Goal: Task Accomplishment & Management: Manage account settings

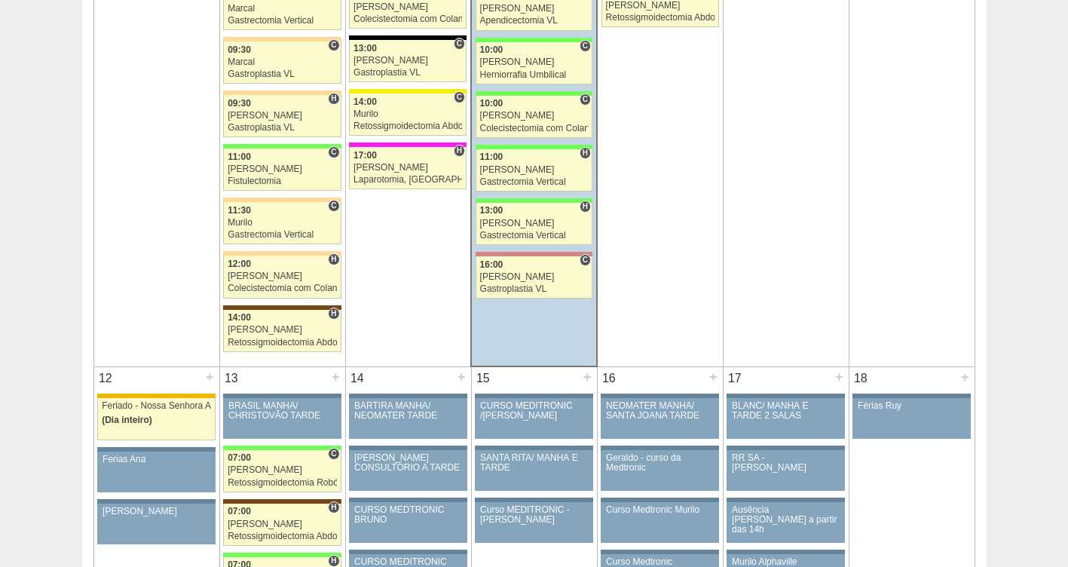
scroll to position [1302, 0]
click at [521, 115] on div "Felipe Rossi" at bounding box center [534, 116] width 109 height 10
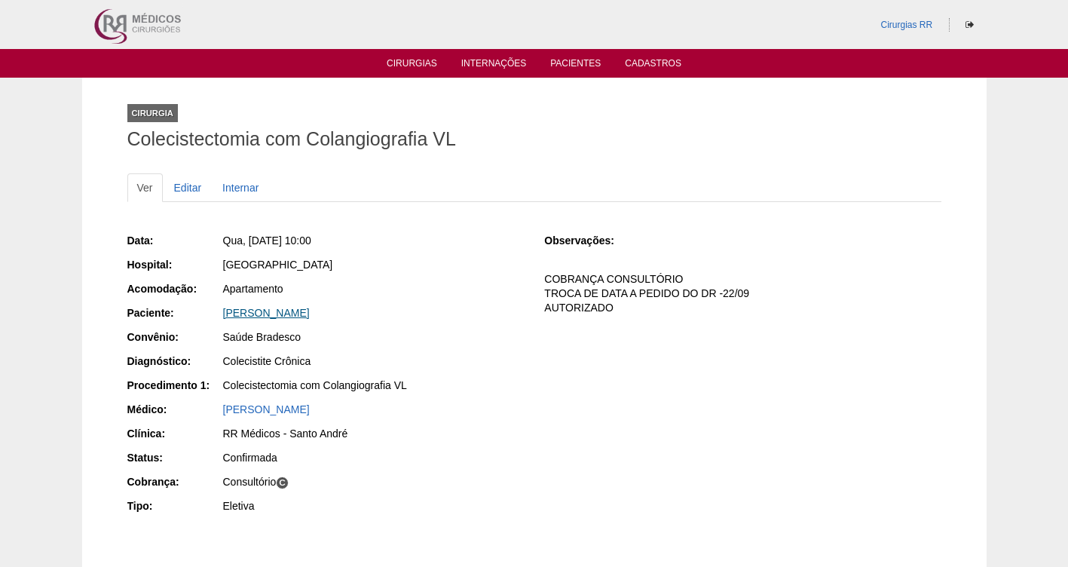
click at [267, 312] on link "OTAVIO SILVA DE BARROS" at bounding box center [266, 313] width 87 height 12
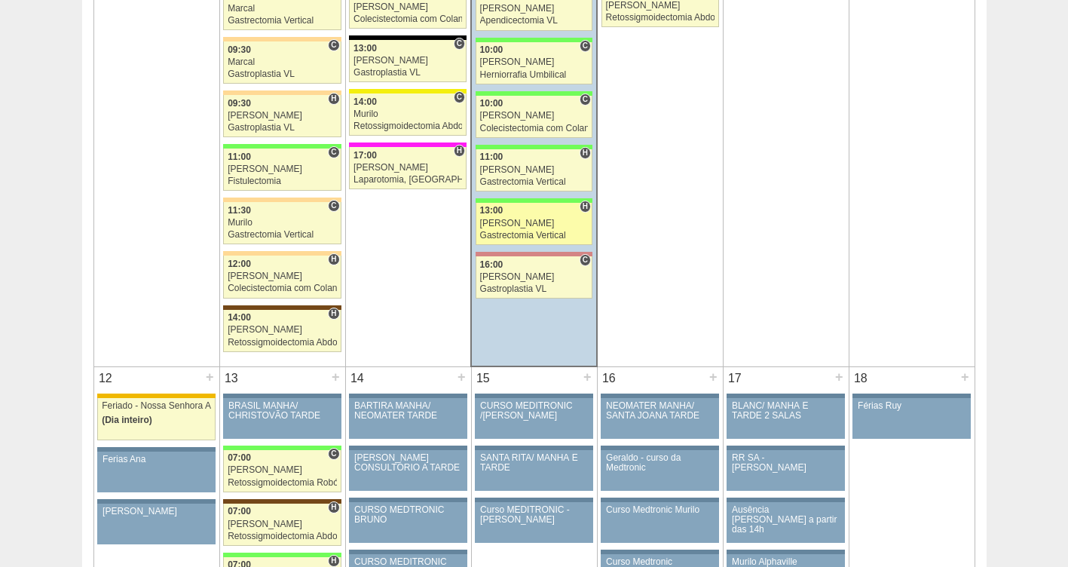
scroll to position [1302, 0]
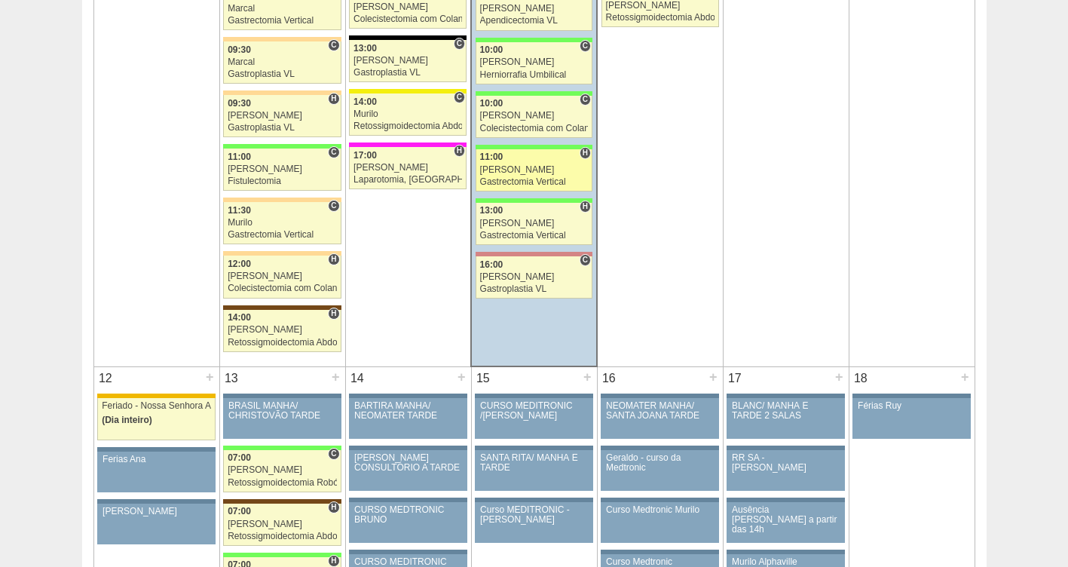
click at [520, 177] on div "Gastrectomia Vertical" at bounding box center [534, 182] width 109 height 10
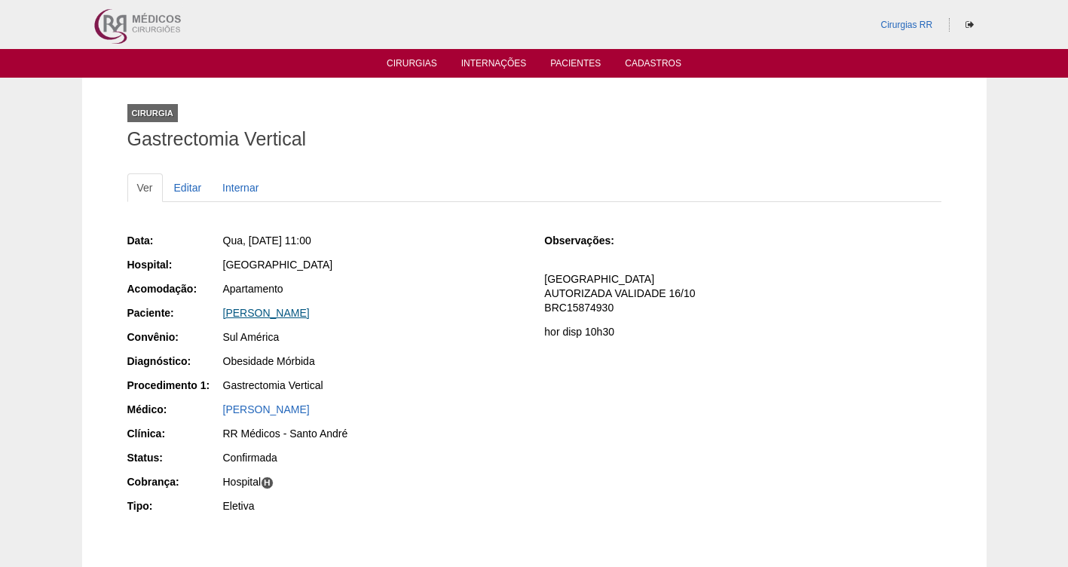
click at [275, 313] on link "[PERSON_NAME]" at bounding box center [266, 313] width 87 height 12
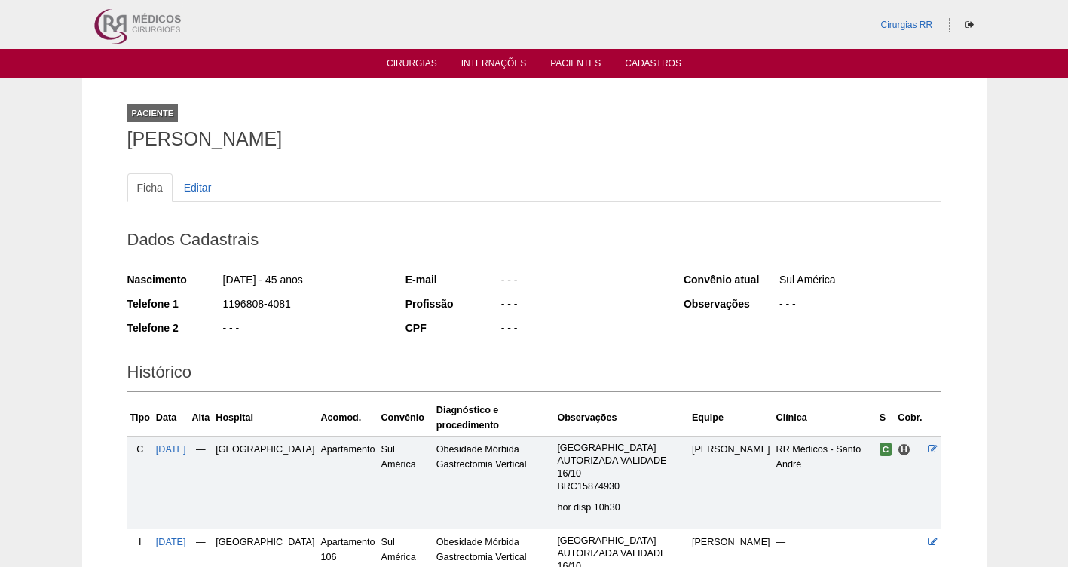
scroll to position [142, 0]
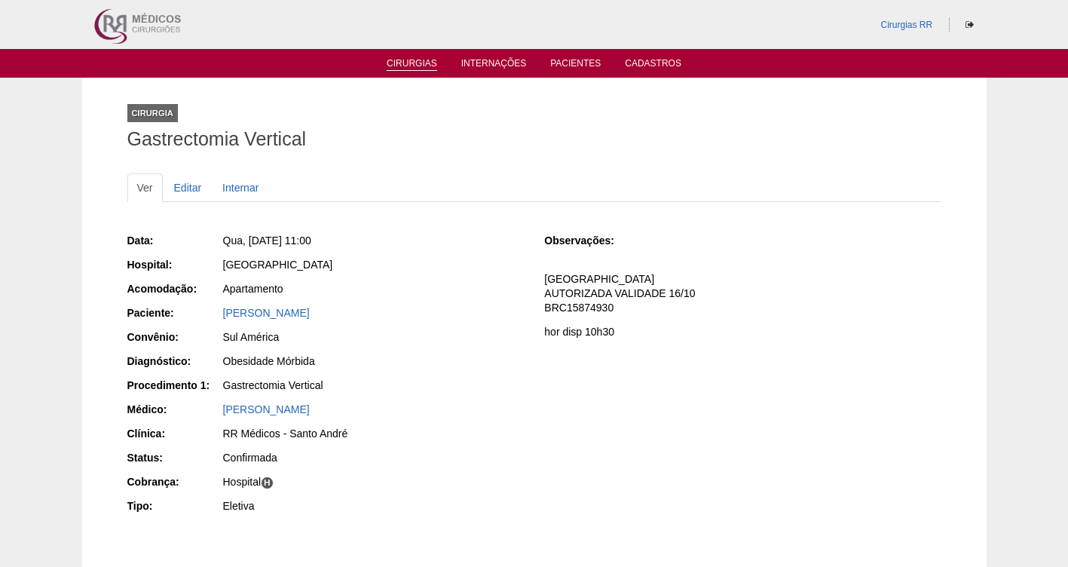
click at [399, 68] on link "Cirurgias" at bounding box center [412, 64] width 50 height 13
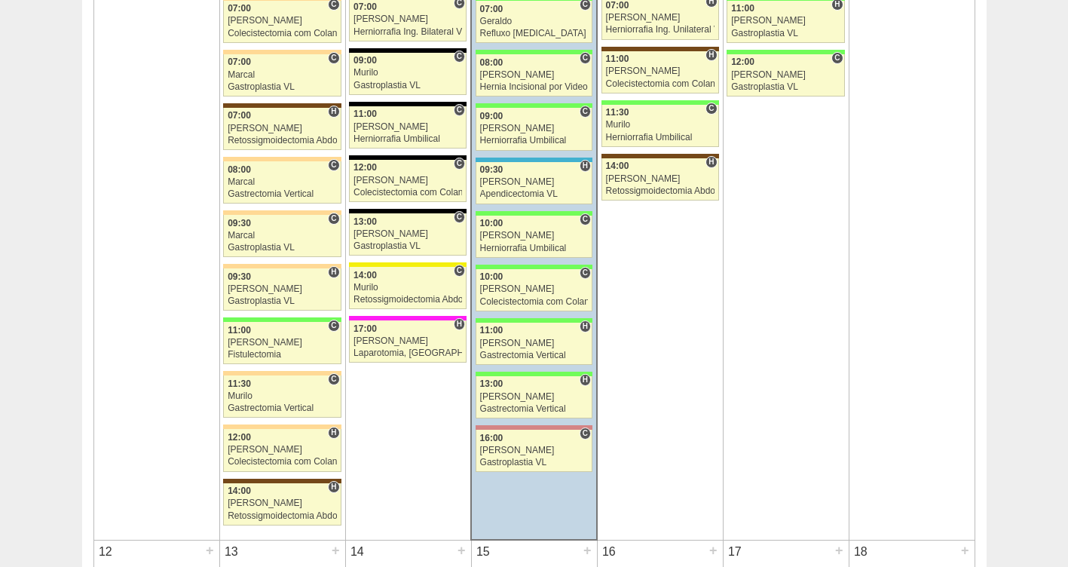
scroll to position [1135, 0]
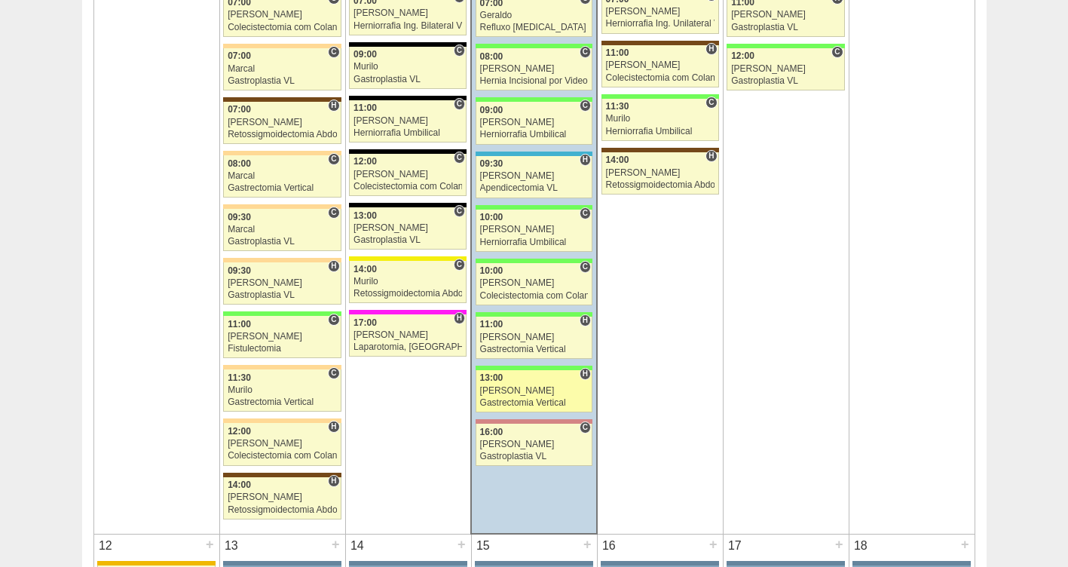
click at [525, 390] on div "[PERSON_NAME]" at bounding box center [534, 391] width 109 height 10
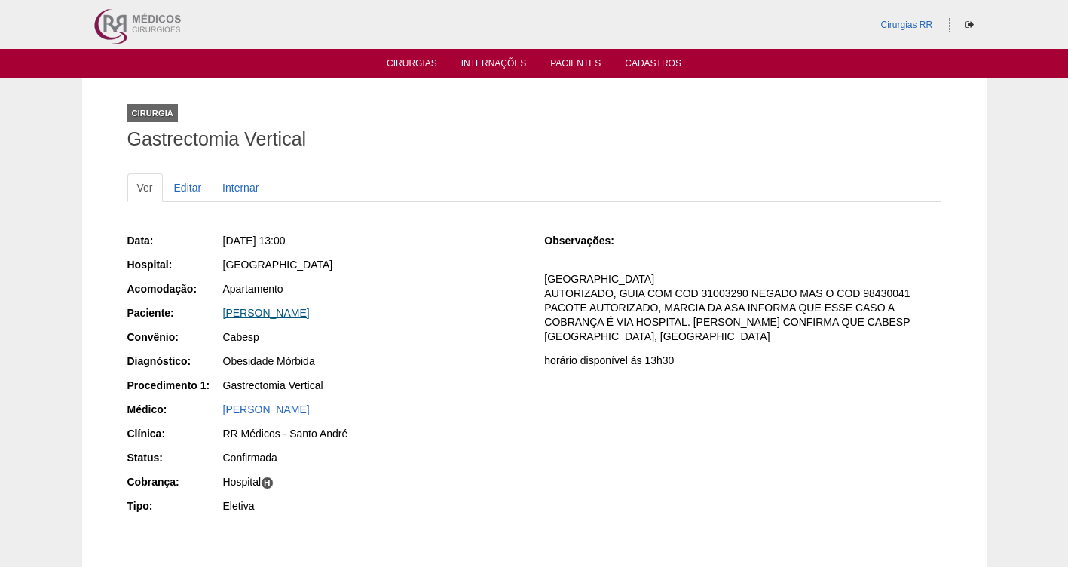
click at [283, 308] on link "[PERSON_NAME]" at bounding box center [266, 313] width 87 height 12
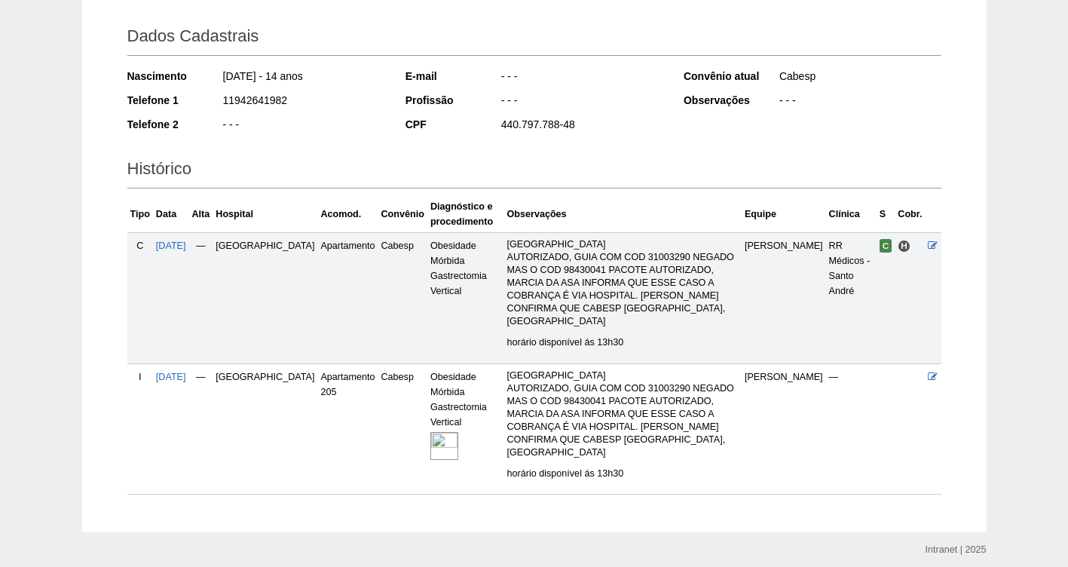
scroll to position [209, 0]
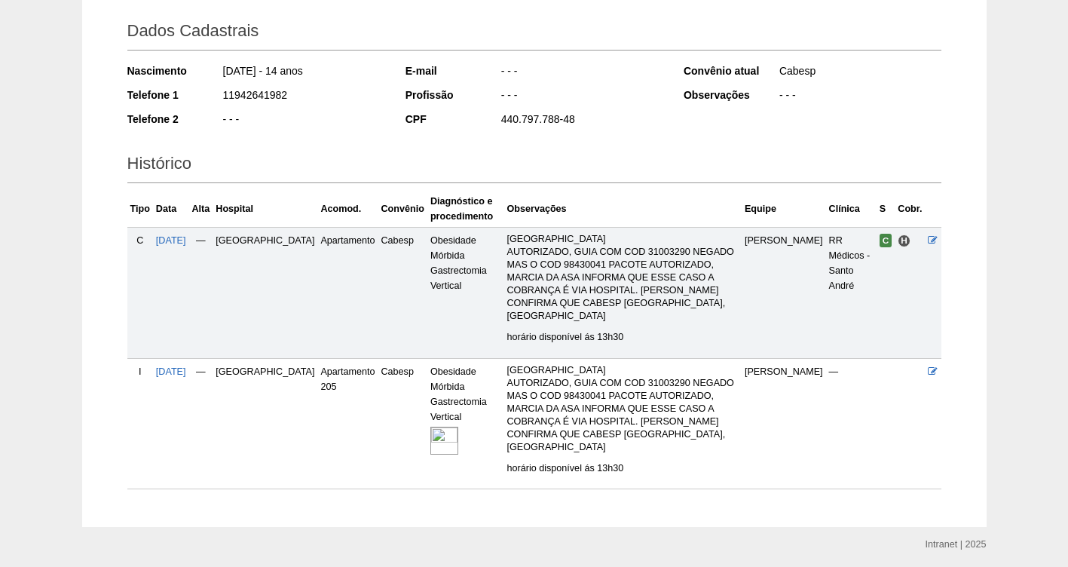
drag, startPoint x: 304, startPoint y: 96, endPoint x: 198, endPoint y: 94, distance: 106.3
click at [198, 94] on div "Telefone 1 11942641982" at bounding box center [256, 96] width 258 height 19
copy div "11942641982"
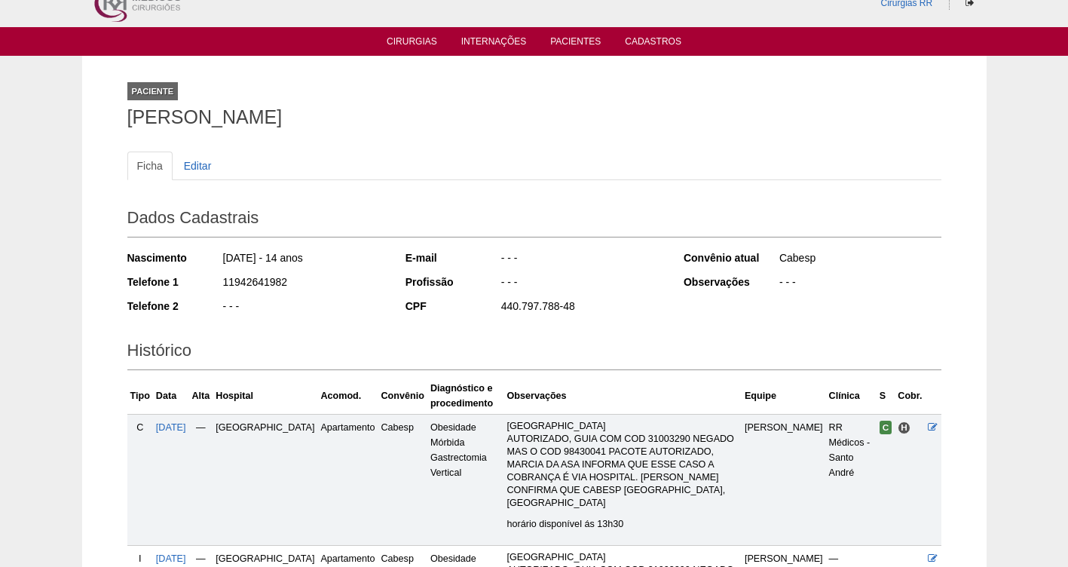
scroll to position [0, 0]
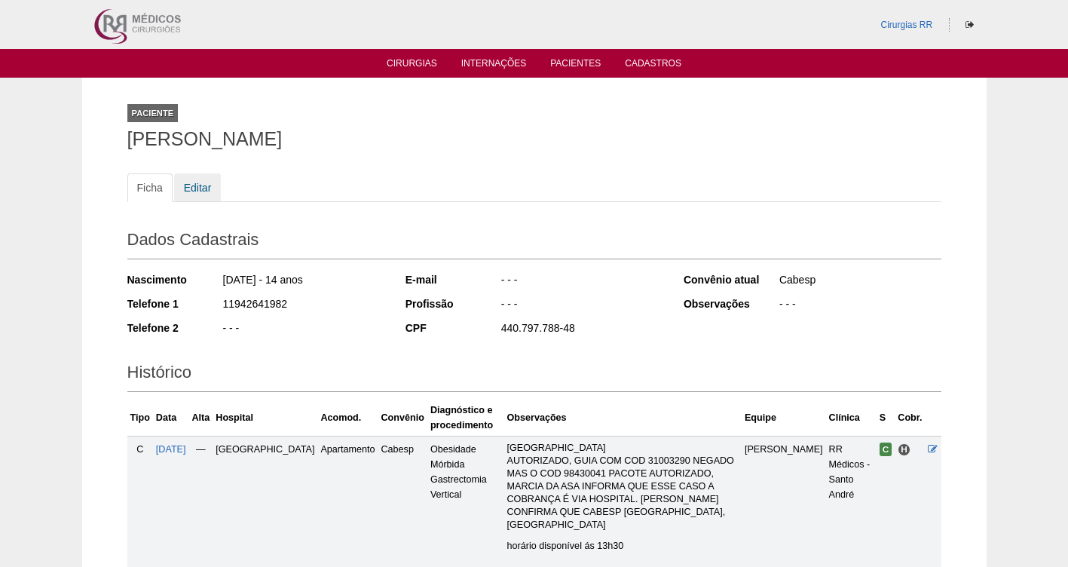
click at [198, 186] on link "Editar" at bounding box center [197, 187] width 47 height 29
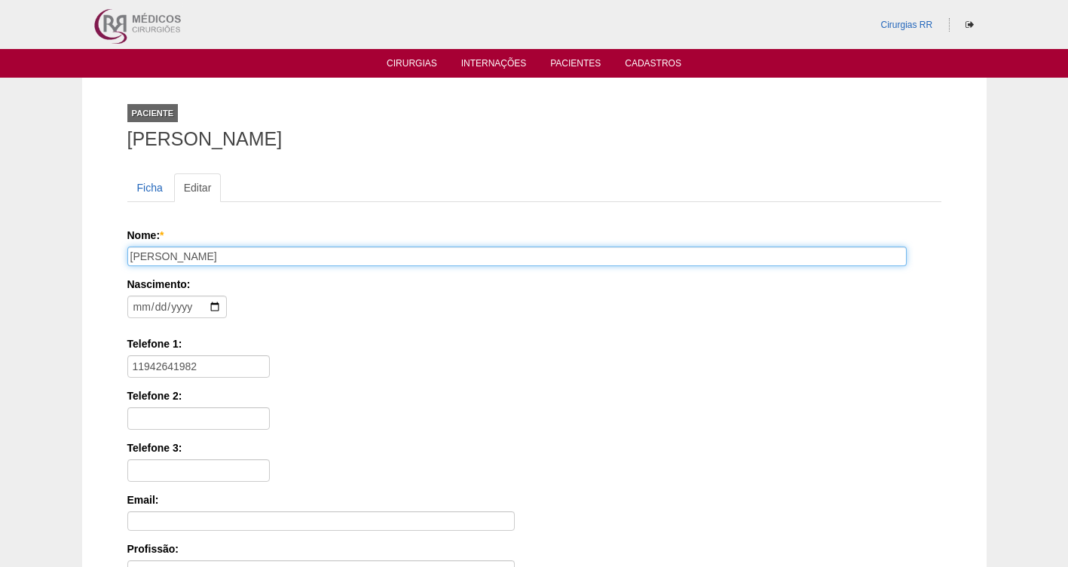
click at [293, 252] on input "[PERSON_NAME]" at bounding box center [516, 256] width 779 height 20
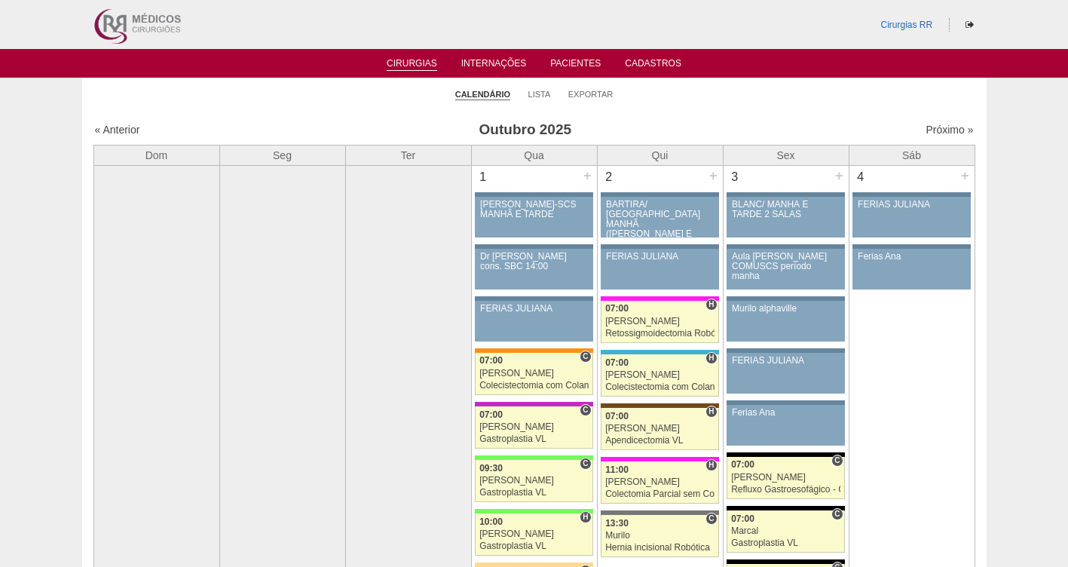
scroll to position [1135, 0]
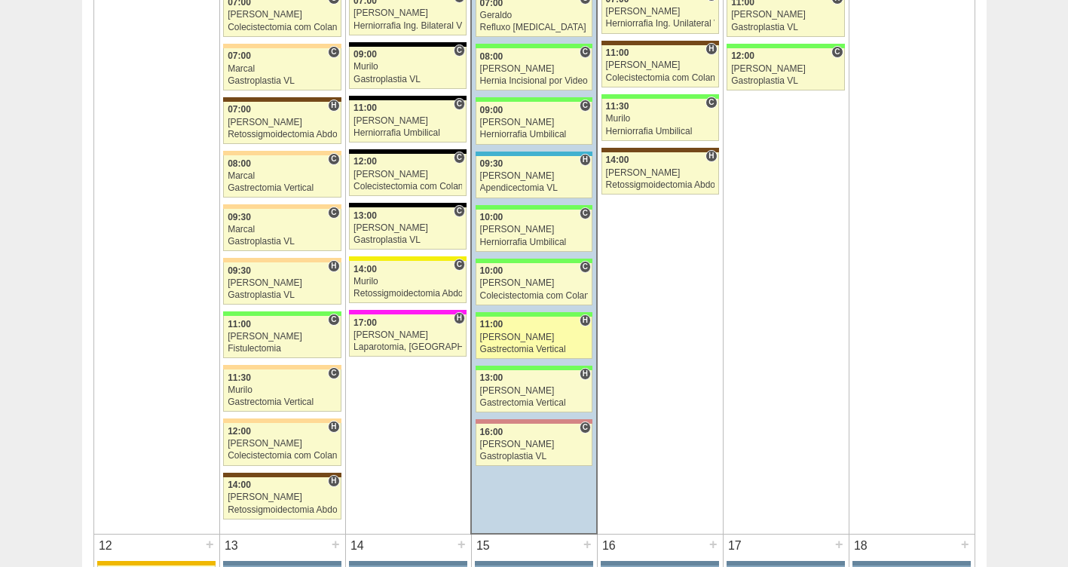
click at [500, 333] on div "[PERSON_NAME]" at bounding box center [534, 337] width 109 height 10
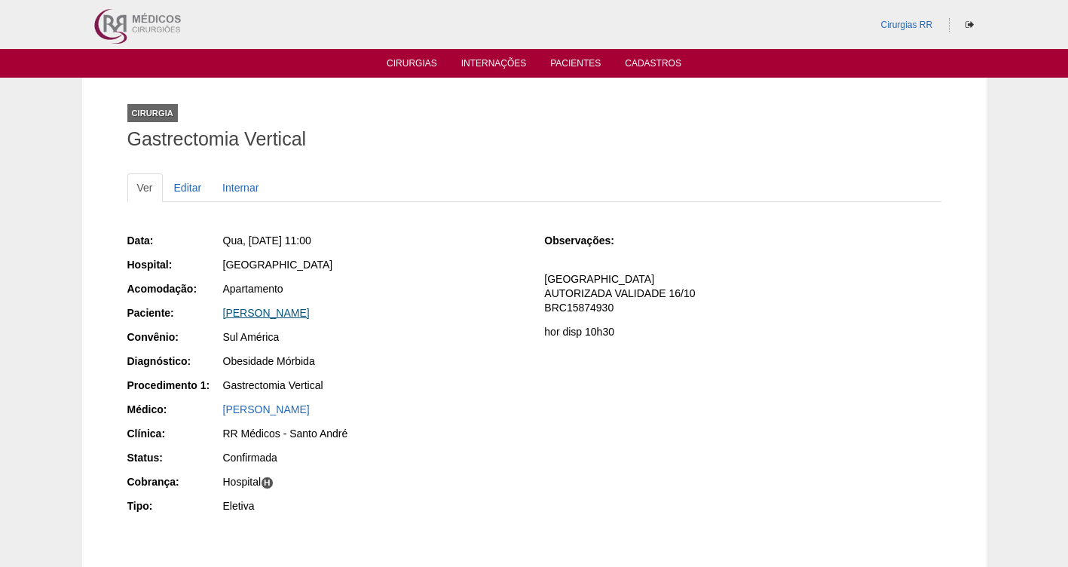
click at [293, 315] on link "[PERSON_NAME]" at bounding box center [266, 313] width 87 height 12
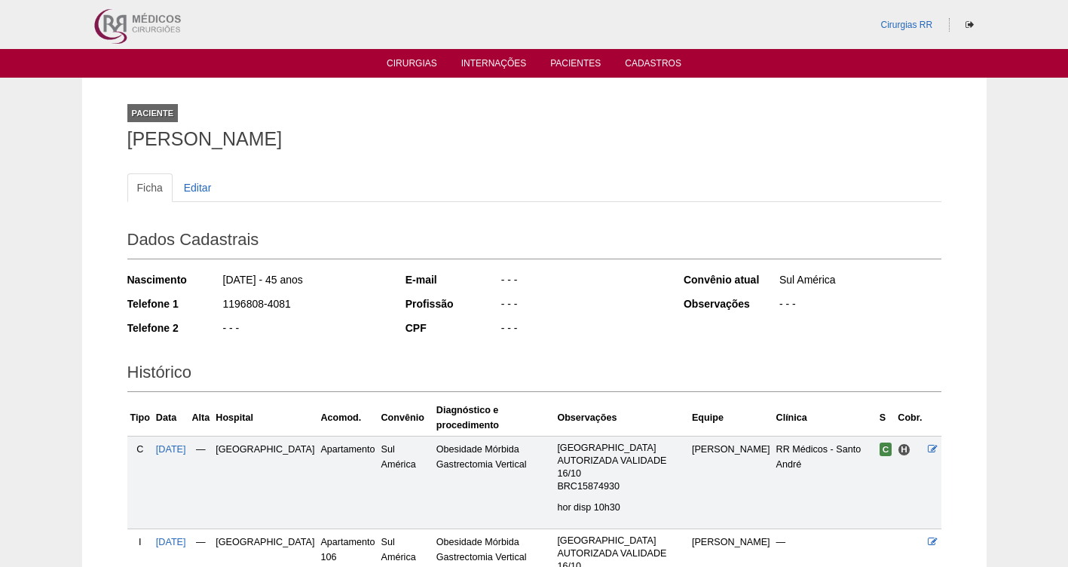
drag, startPoint x: 313, startPoint y: 304, endPoint x: 207, endPoint y: 302, distance: 105.5
click at [207, 302] on div "Telefone 1 1196808-4081" at bounding box center [256, 305] width 258 height 19
copy div "1196808-4081"
click at [200, 184] on link "Editar" at bounding box center [197, 187] width 47 height 29
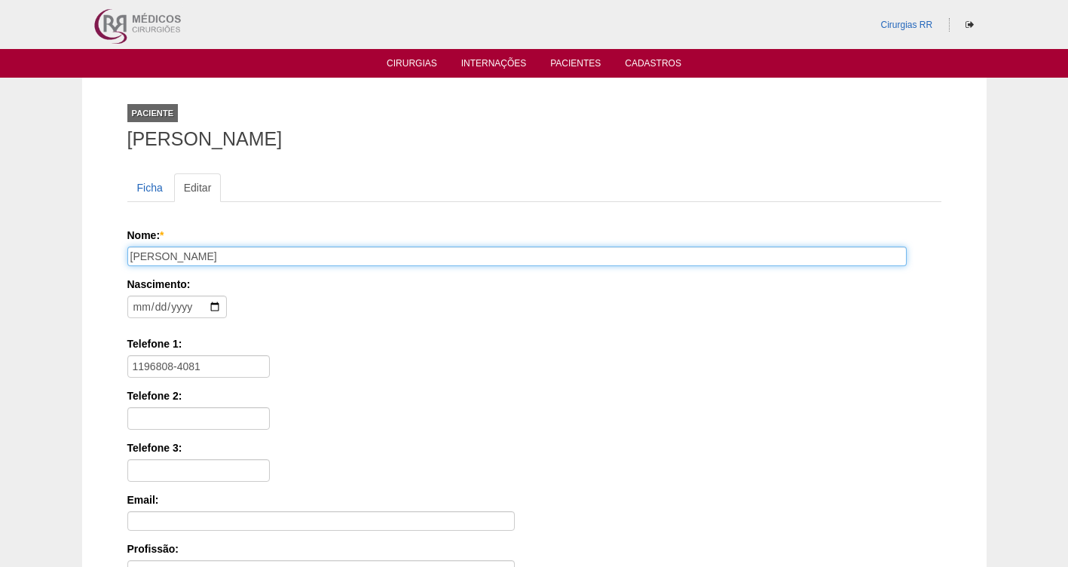
click at [247, 257] on input "[PERSON_NAME]" at bounding box center [516, 256] width 779 height 20
click at [247, 256] on input "Valeria Marques da silva" at bounding box center [516, 256] width 779 height 20
click at [247, 255] on input "Valeria Marques da silva" at bounding box center [516, 256] width 779 height 20
click at [247, 254] on input "Valeria Marques da silva" at bounding box center [516, 256] width 779 height 20
click at [246, 254] on input "Valeria Marques da silva" at bounding box center [516, 256] width 779 height 20
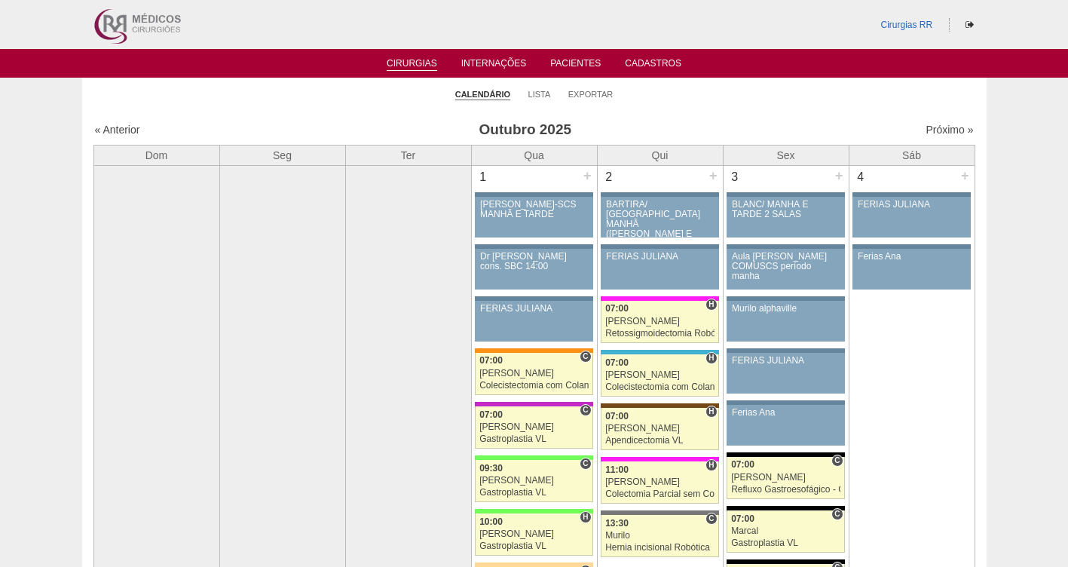
scroll to position [1135, 0]
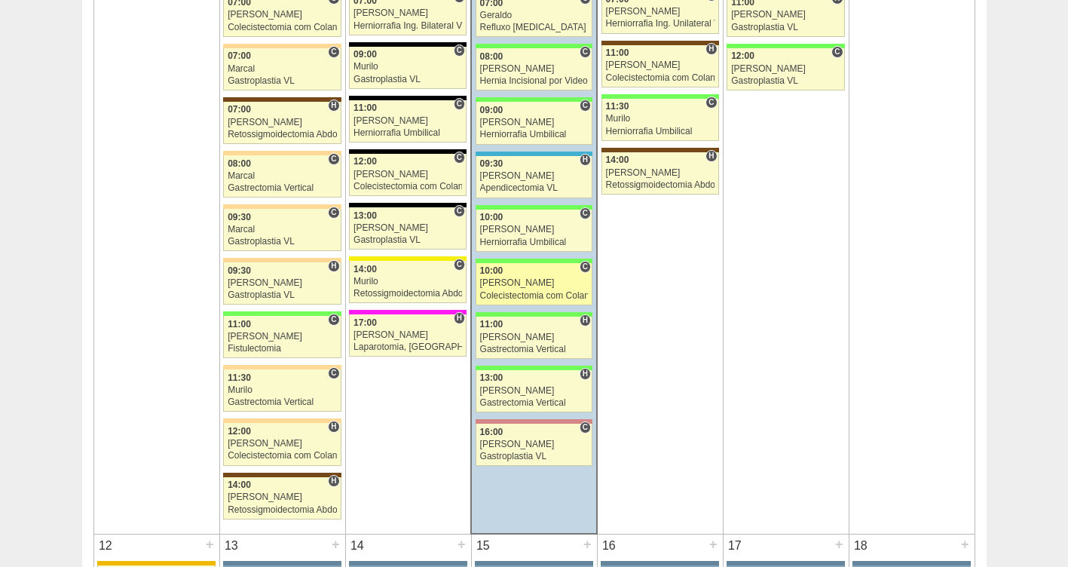
click at [512, 282] on div "Felipe Rossi" at bounding box center [534, 283] width 109 height 10
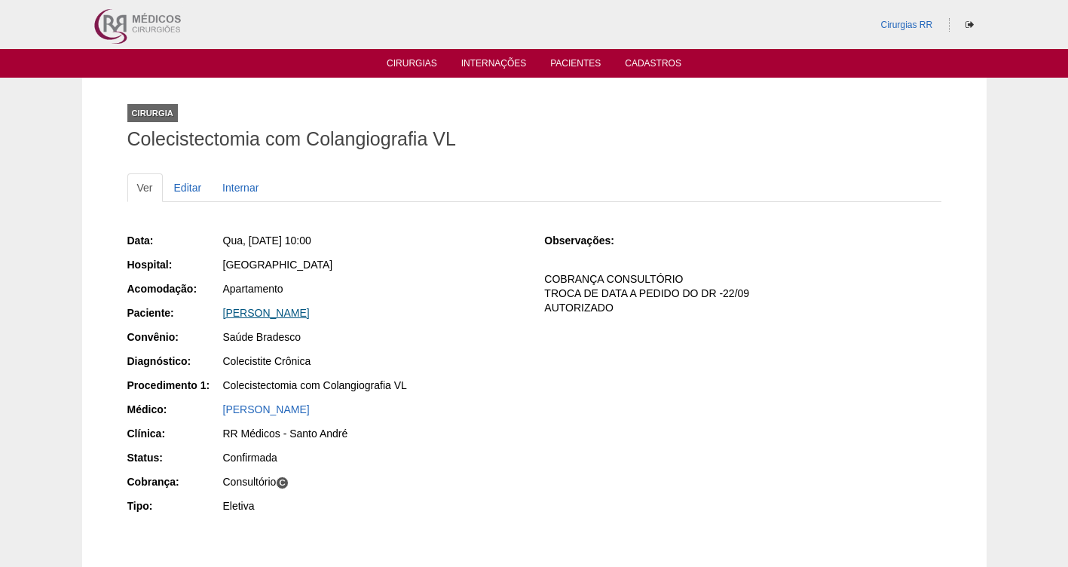
click at [310, 310] on link "[PERSON_NAME]" at bounding box center [266, 313] width 87 height 12
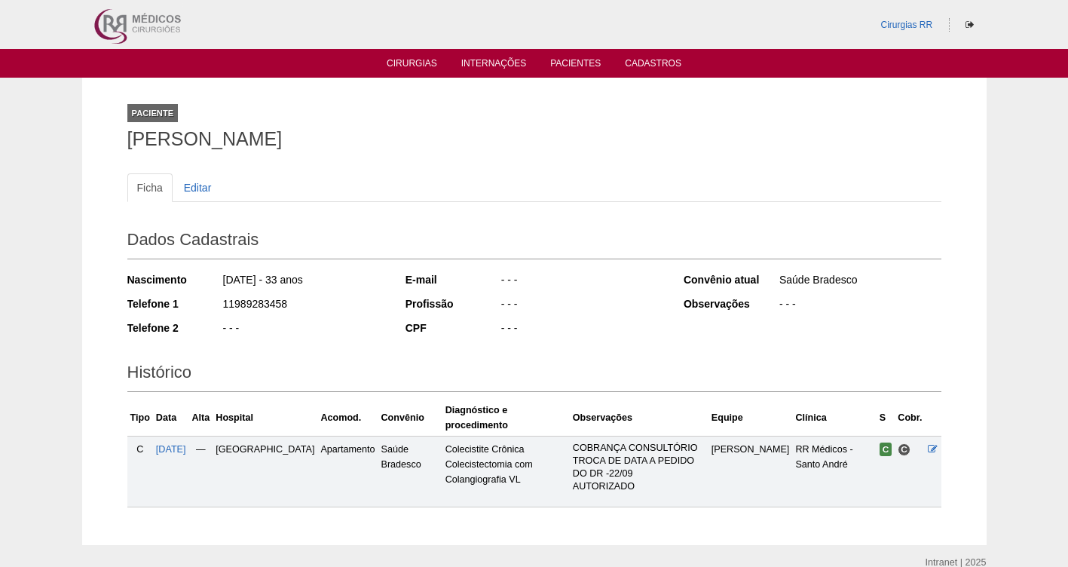
drag, startPoint x: 285, startPoint y: 306, endPoint x: 219, endPoint y: 303, distance: 66.4
click at [219, 303] on div "Telefone 1 11989283458" at bounding box center [256, 305] width 258 height 19
copy div "11989283458"
click at [197, 184] on link "Editar" at bounding box center [197, 187] width 47 height 29
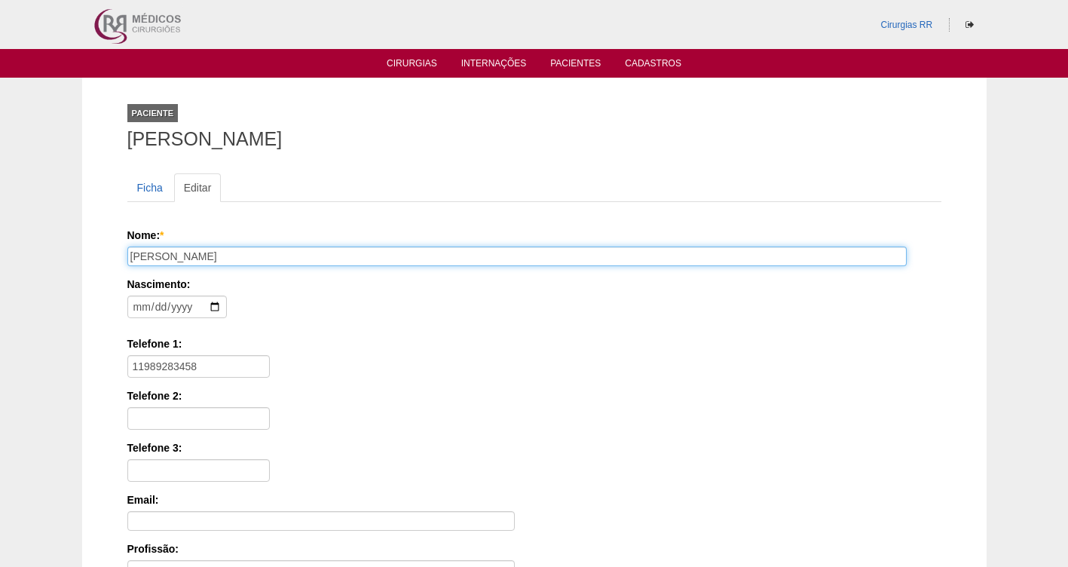
click at [267, 261] on input "[PERSON_NAME]" at bounding box center [516, 256] width 779 height 20
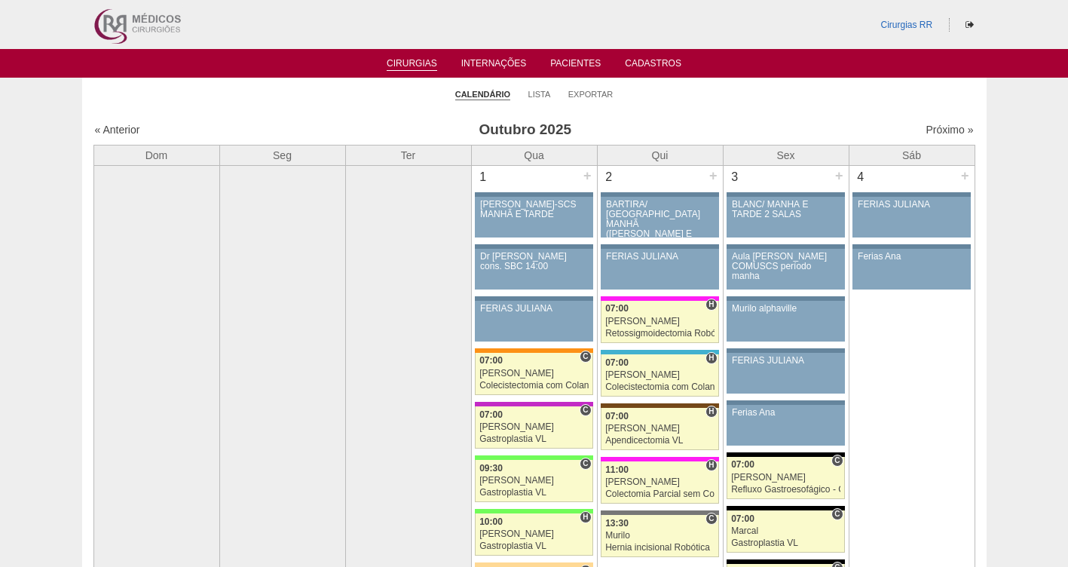
scroll to position [1135, 0]
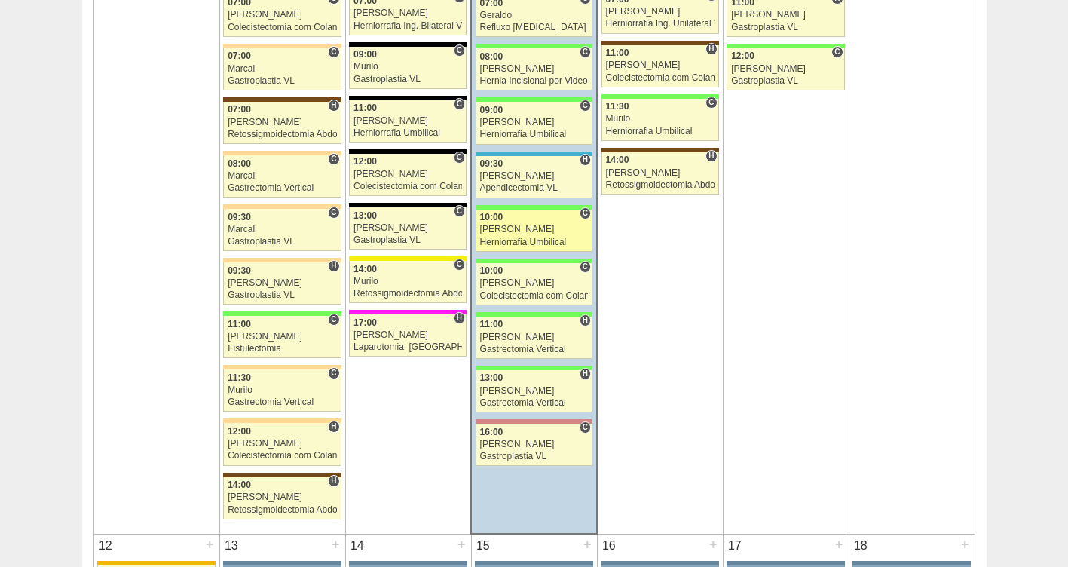
click at [518, 230] on div "[PERSON_NAME]" at bounding box center [534, 230] width 109 height 10
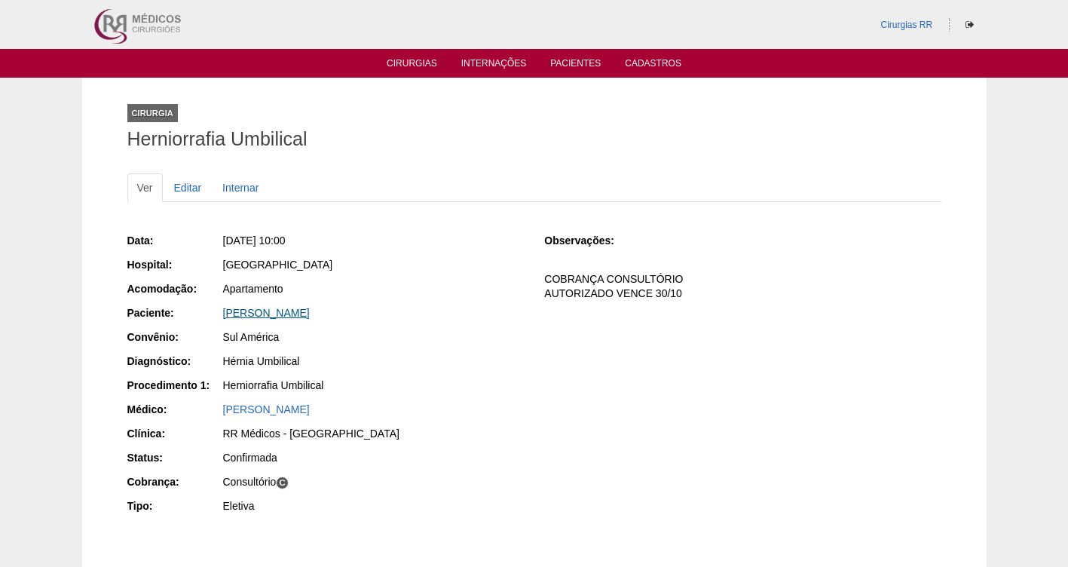
click at [292, 315] on link "[PERSON_NAME]" at bounding box center [266, 313] width 87 height 12
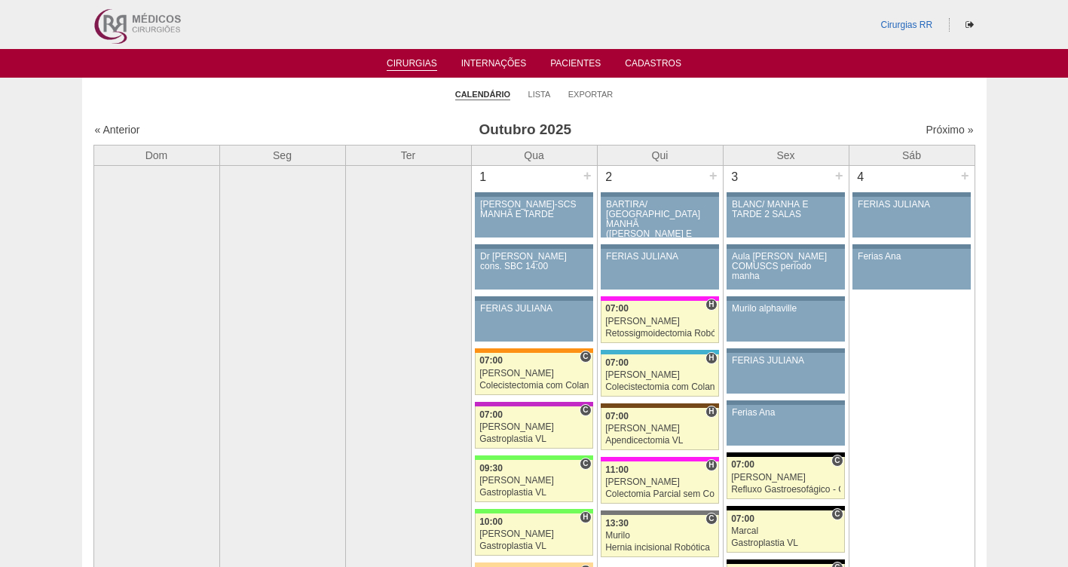
scroll to position [1135, 0]
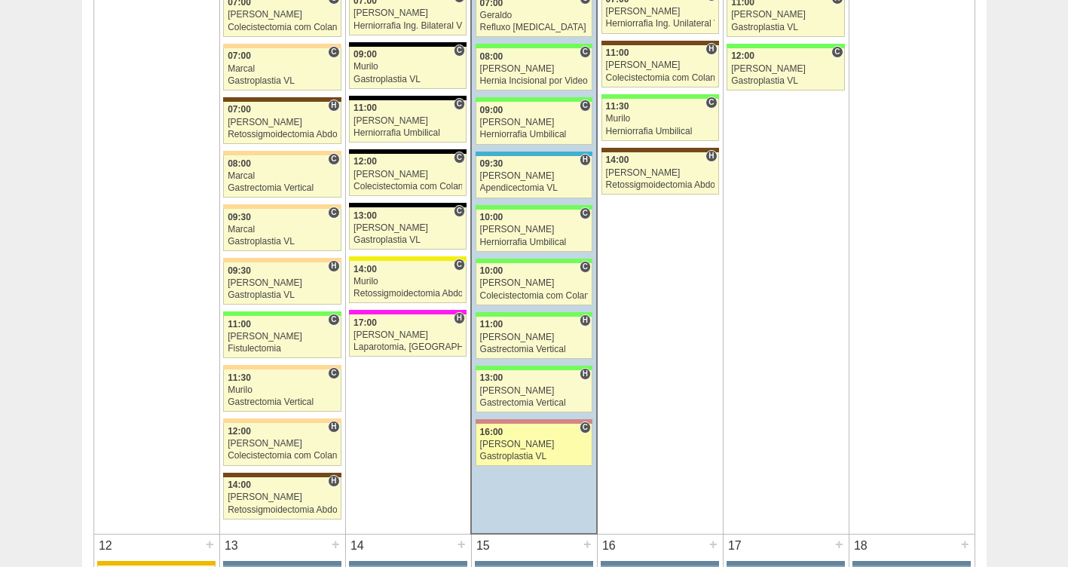
click at [512, 449] on link "88302 Cirurgias RR C 16:00 Paulo Regina Gastroplastia VL Hospital Santa Helena …" at bounding box center [533, 444] width 117 height 42
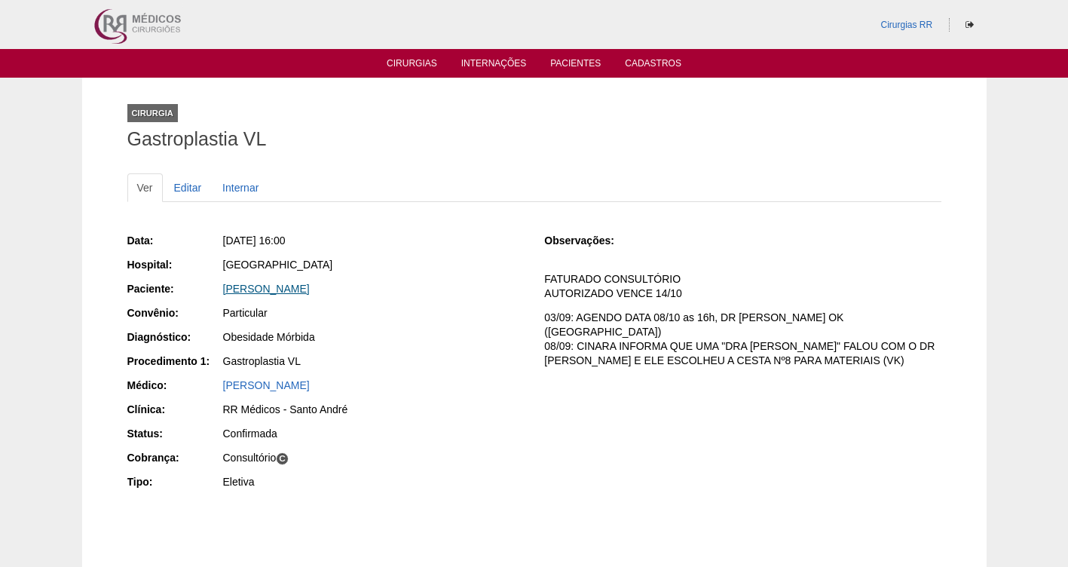
click at [304, 293] on link "[PERSON_NAME]" at bounding box center [266, 289] width 87 height 12
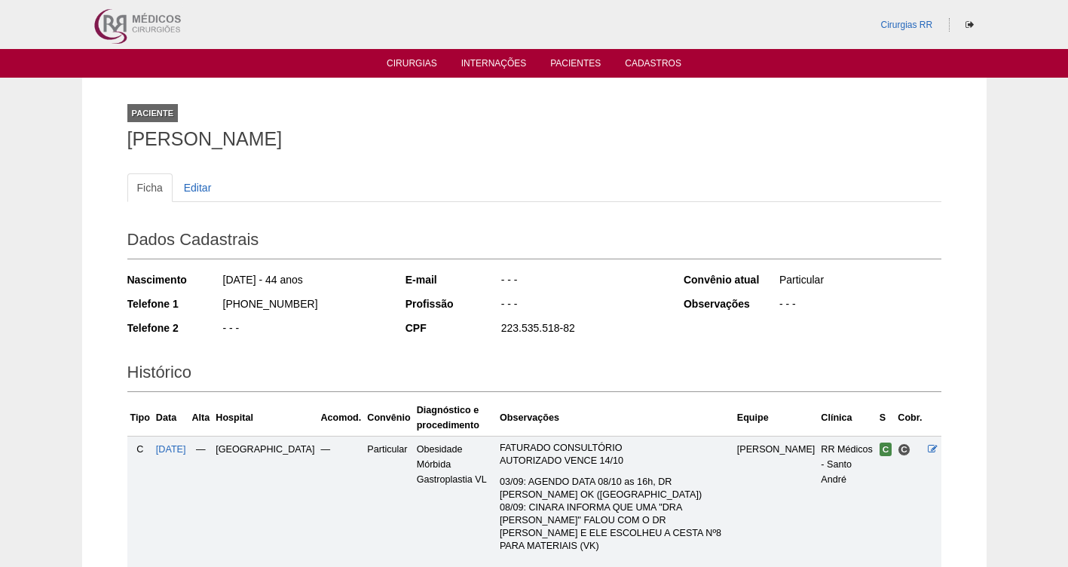
drag, startPoint x: 323, startPoint y: 307, endPoint x: 203, endPoint y: 310, distance: 119.8
click at [203, 310] on div "Telefone 1 [PHONE_NUMBER]" at bounding box center [256, 305] width 258 height 19
copy div "[PHONE_NUMBER]"
click at [203, 185] on link "Editar" at bounding box center [197, 187] width 47 height 29
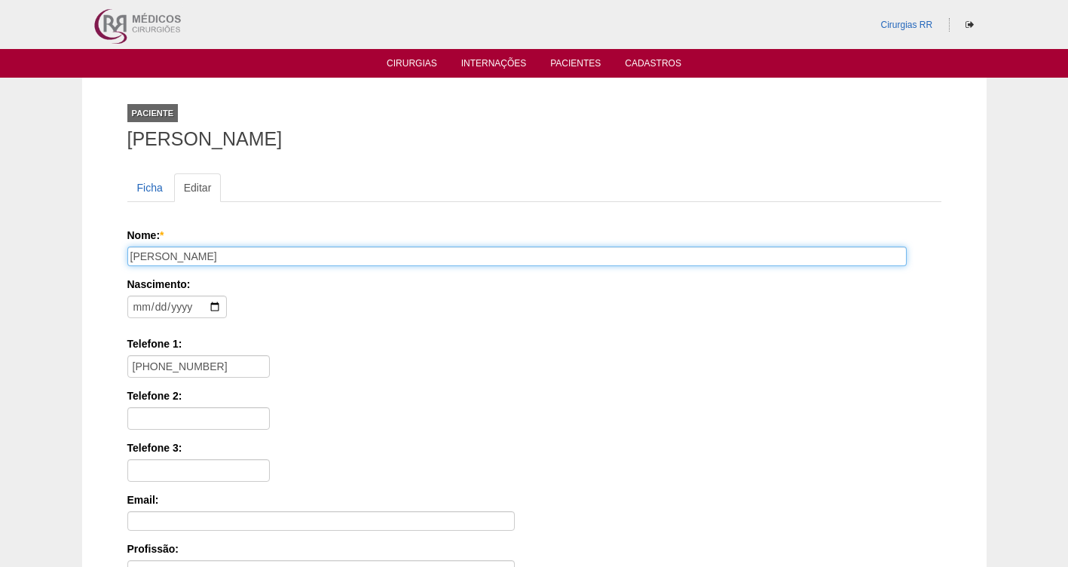
click at [275, 258] on input "[PERSON_NAME]" at bounding box center [516, 256] width 779 height 20
click at [275, 258] on input "MARCELO MOURAO ALVES" at bounding box center [516, 256] width 779 height 20
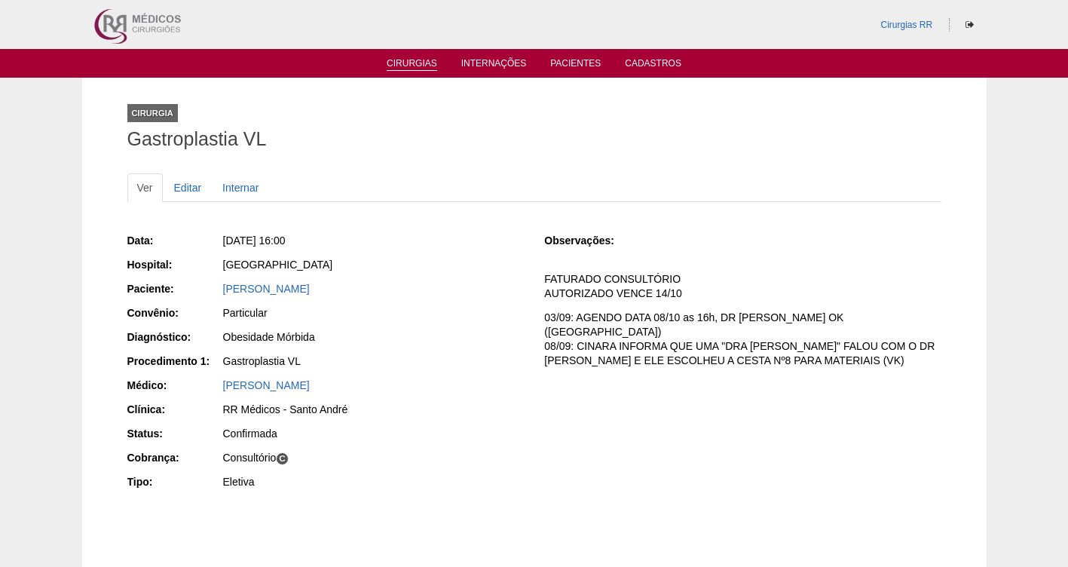
click at [420, 60] on link "Cirurgias" at bounding box center [412, 64] width 50 height 13
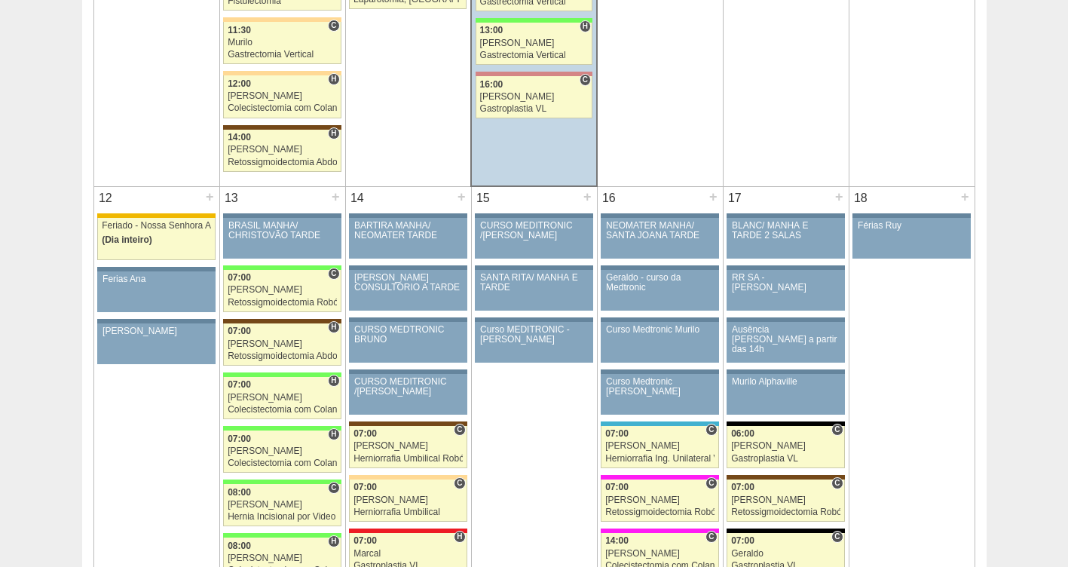
scroll to position [1449, 0]
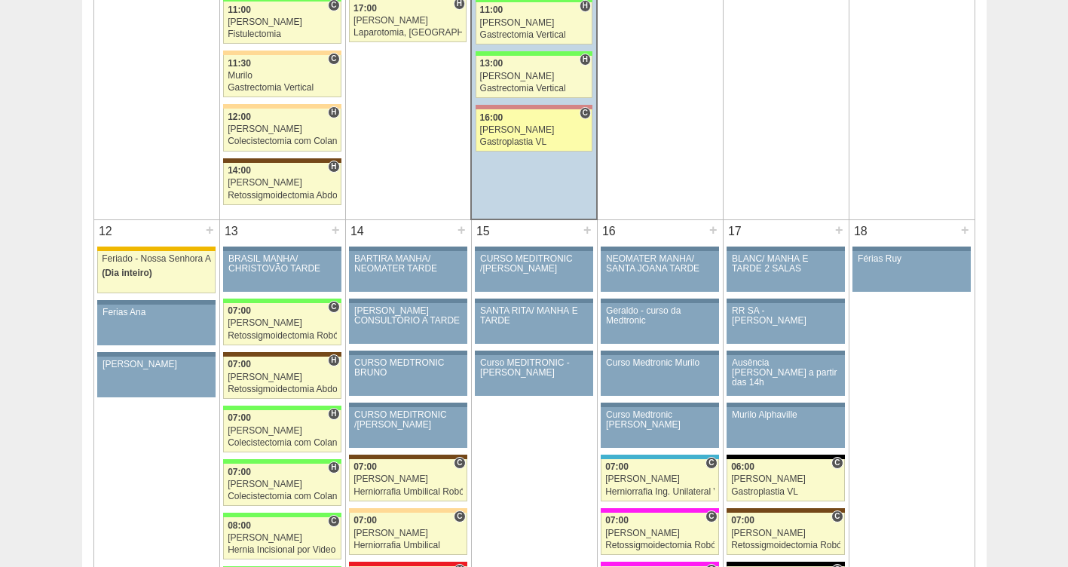
click at [519, 125] on div "Paulo Regina" at bounding box center [534, 130] width 109 height 10
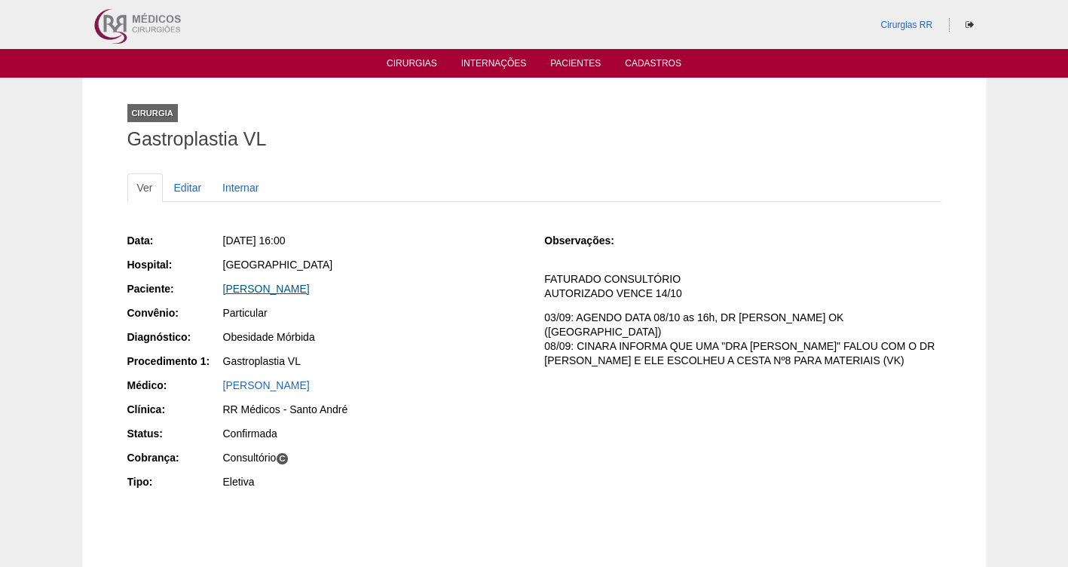
click at [264, 291] on link "[PERSON_NAME]" at bounding box center [266, 289] width 87 height 12
click at [407, 61] on link "Cirurgias" at bounding box center [412, 64] width 50 height 13
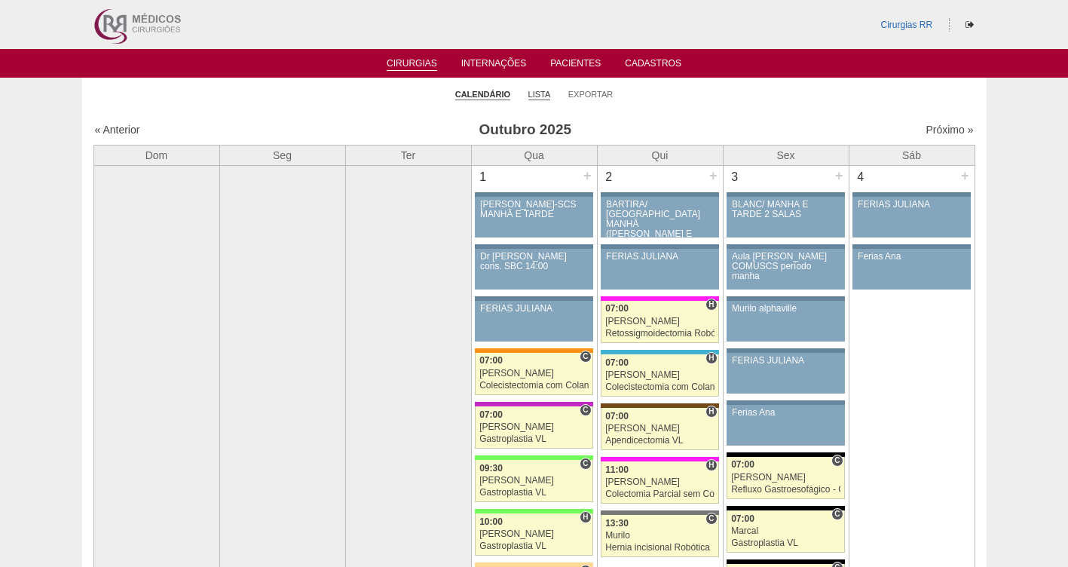
click at [543, 95] on link "Lista" at bounding box center [539, 94] width 23 height 11
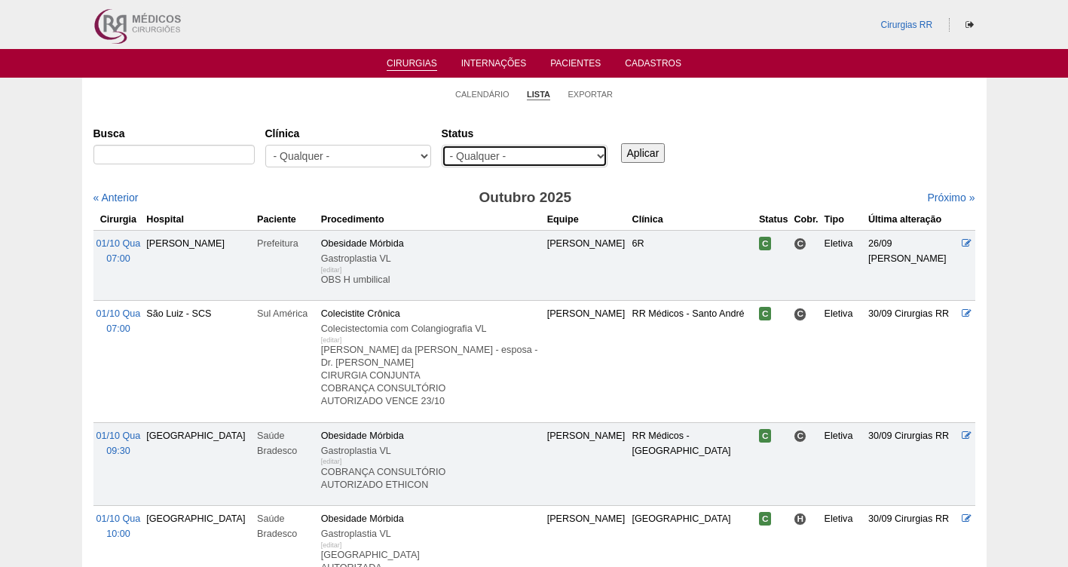
drag, startPoint x: 0, startPoint y: 0, endPoint x: 515, endPoint y: 159, distance: 538.6
click at [515, 159] on select "- Qualquer - Reservada Confirmada Suspensa Cancelada" at bounding box center [525, 156] width 166 height 23
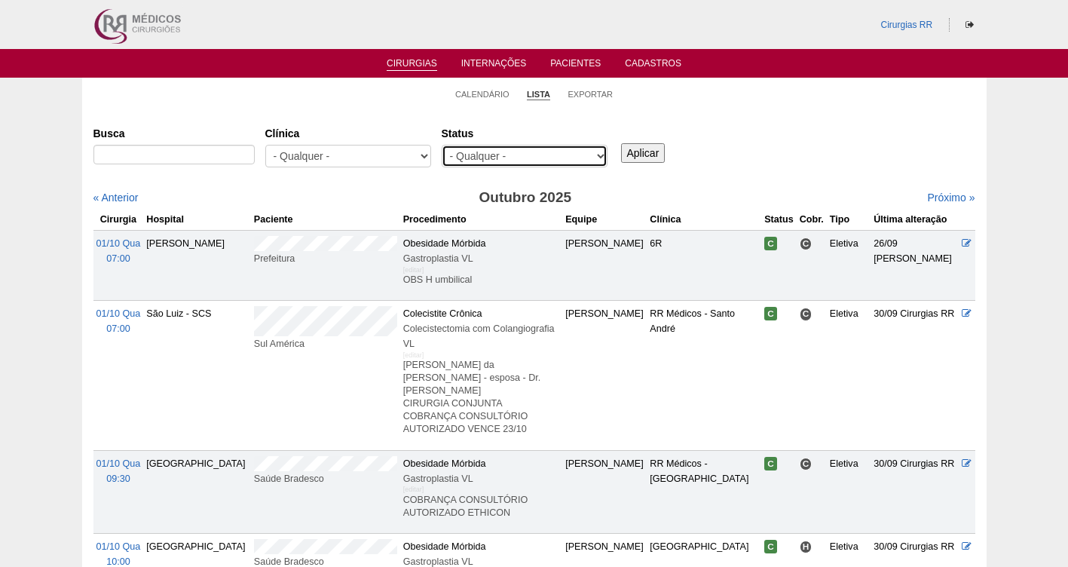
select select "resr"
click at [442, 145] on select "- Qualquer - Reservada Confirmada Suspensa Cancelada" at bounding box center [525, 156] width 166 height 23
drag, startPoint x: 650, startPoint y: 152, endPoint x: 678, endPoint y: 160, distance: 29.6
click at [653, 152] on input "Aplicar" at bounding box center [643, 153] width 44 height 20
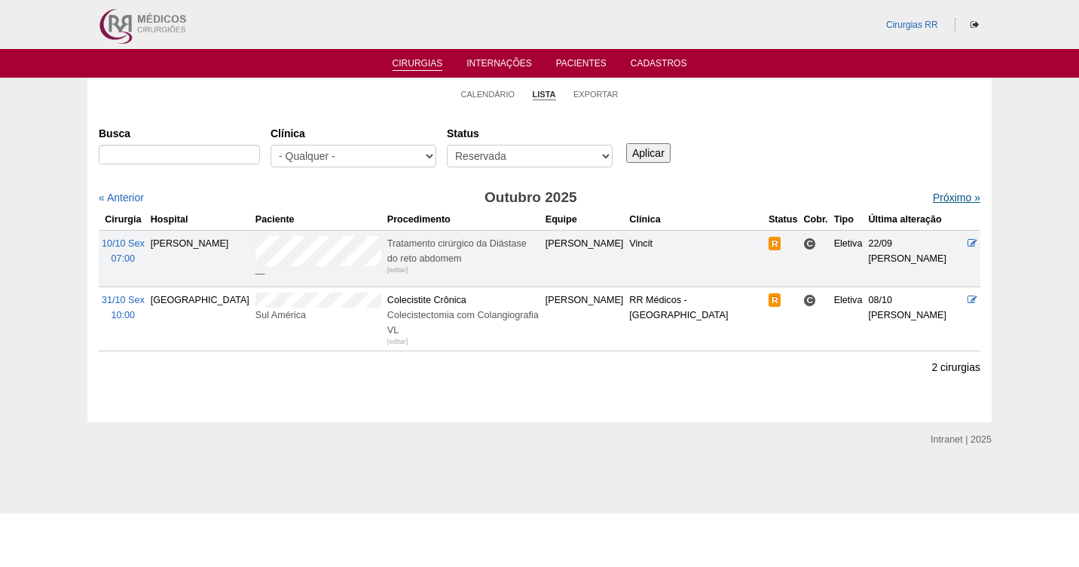
click at [943, 200] on link "Próximo »" at bounding box center [956, 197] width 47 height 12
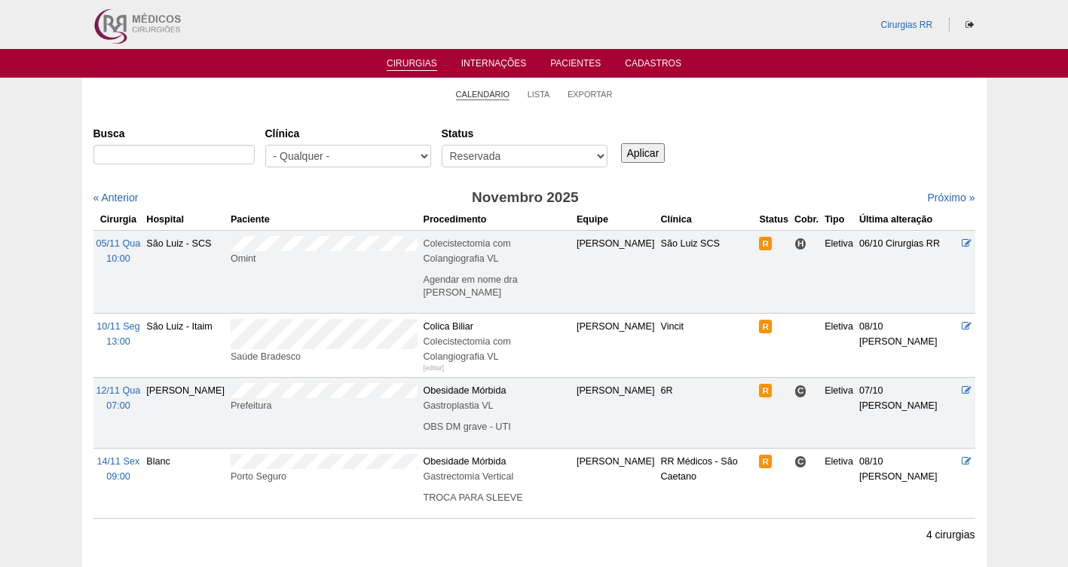
click at [478, 96] on link "Calendário" at bounding box center [483, 94] width 54 height 11
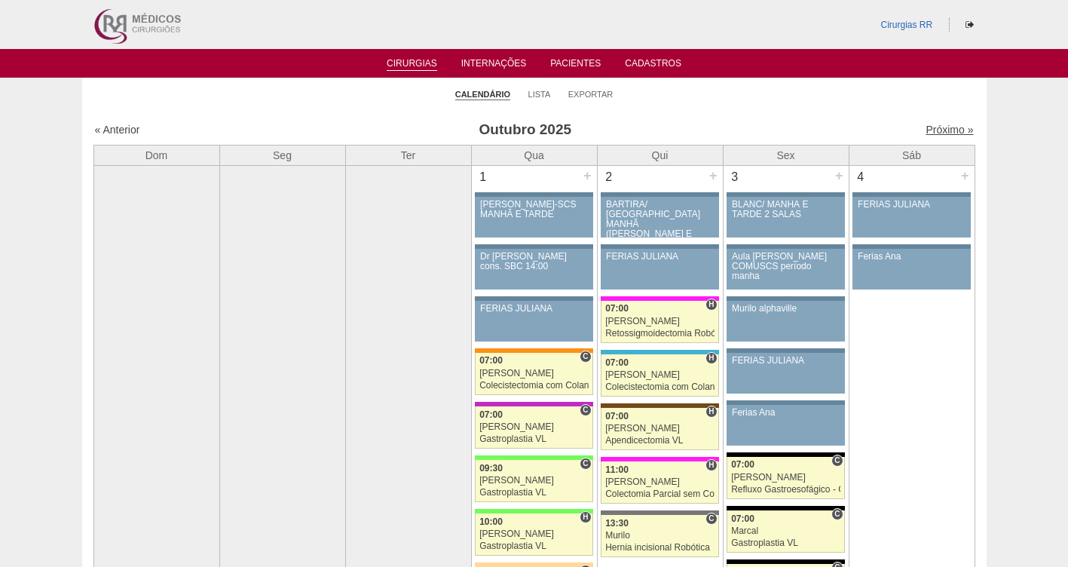
click at [933, 127] on link "Próximo »" at bounding box center [948, 130] width 47 height 12
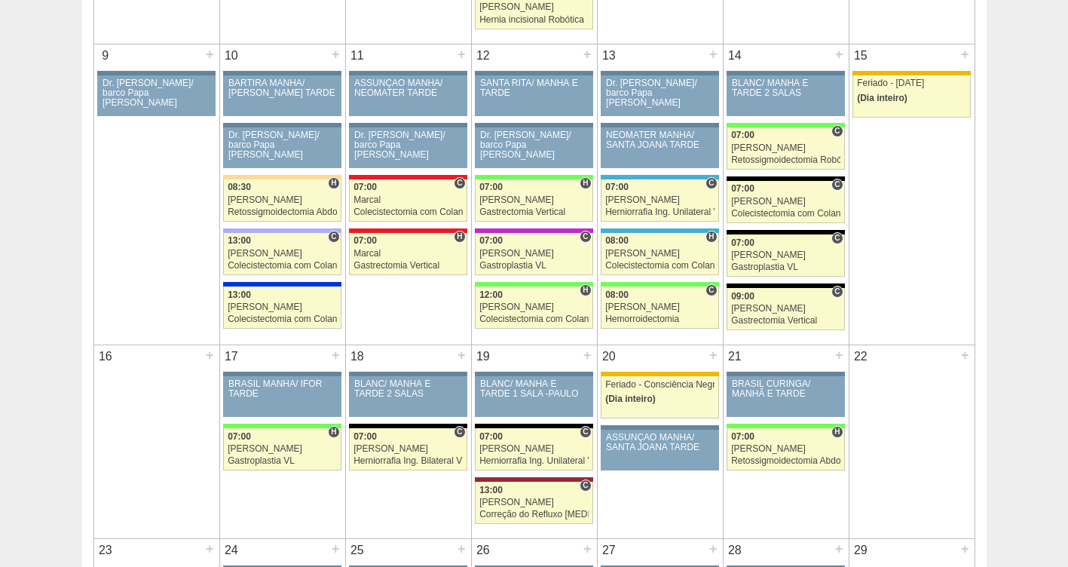
scroll to position [828, 0]
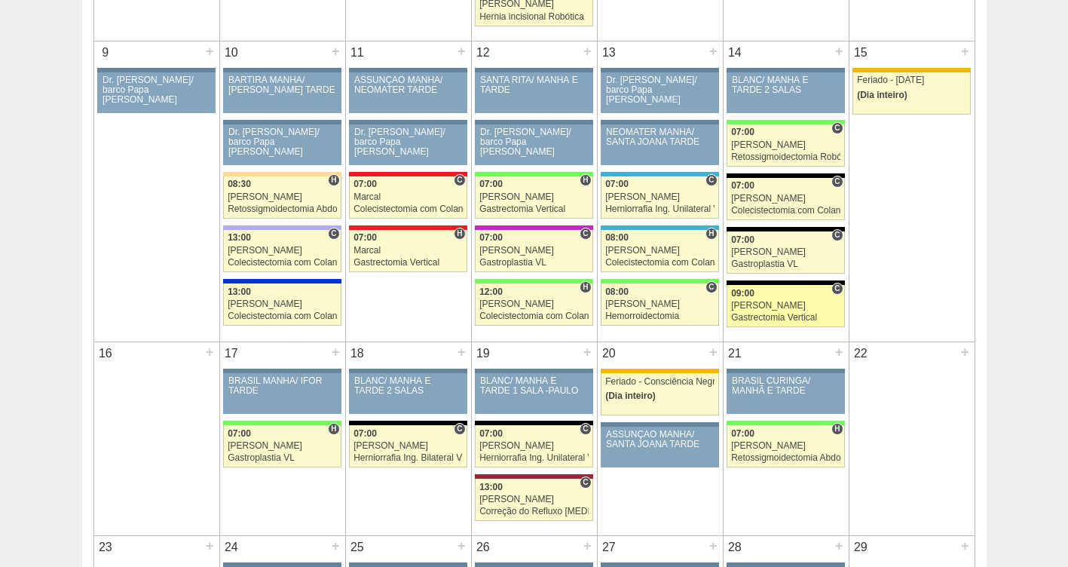
click at [763, 296] on div "09:00" at bounding box center [785, 294] width 109 height 10
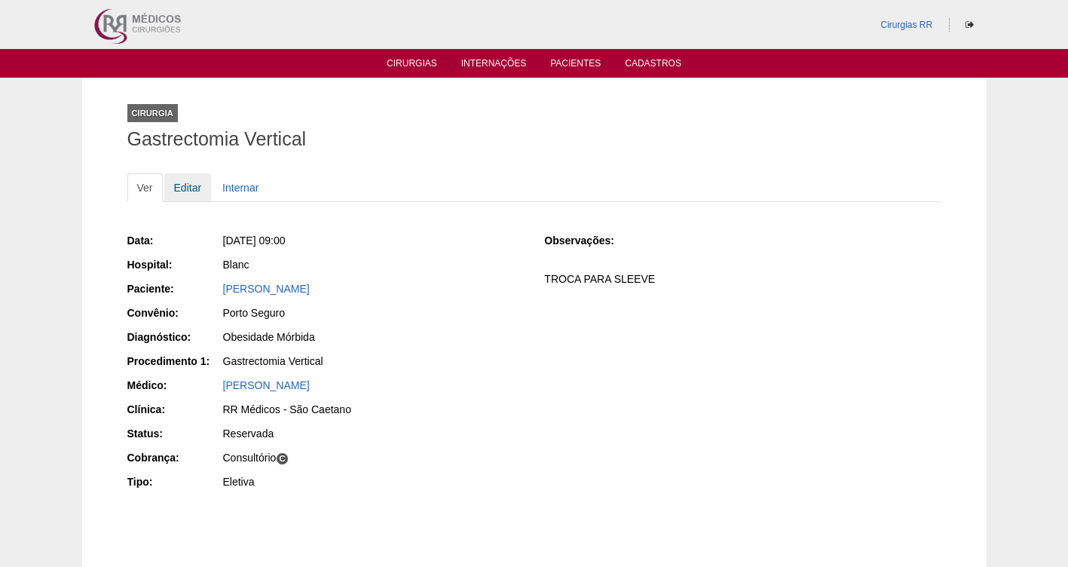
click at [173, 188] on link "Editar" at bounding box center [187, 187] width 47 height 29
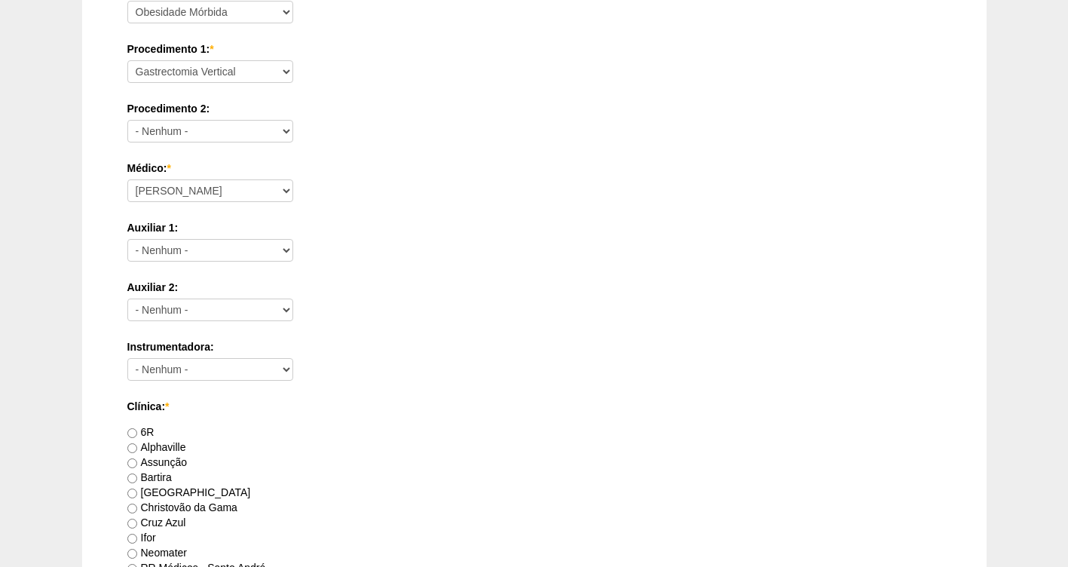
scroll to position [1375, 0]
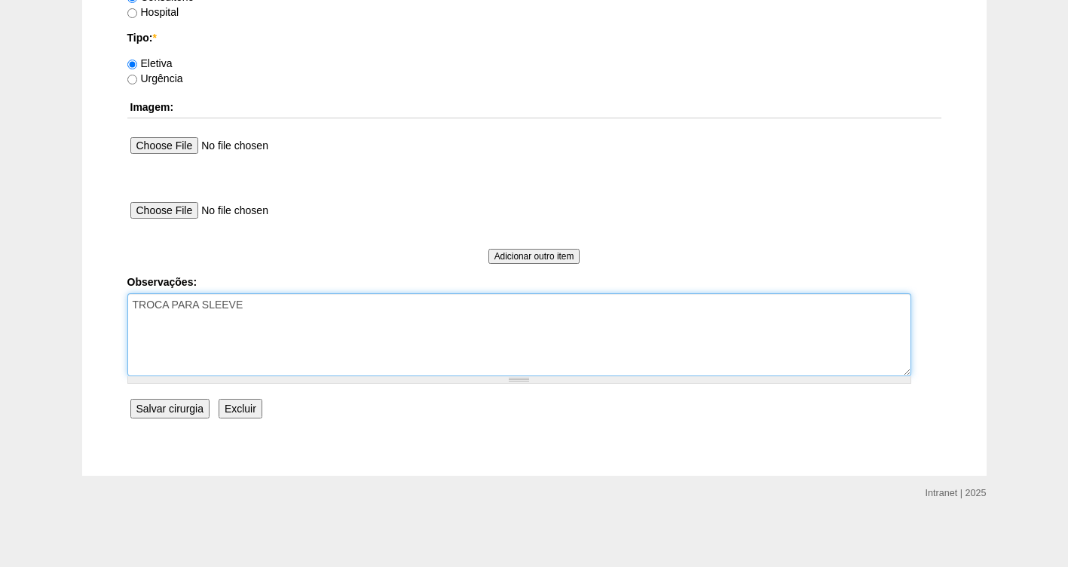
click at [303, 321] on textarea "TROCA PARA SLEEVE" at bounding box center [519, 334] width 784 height 83
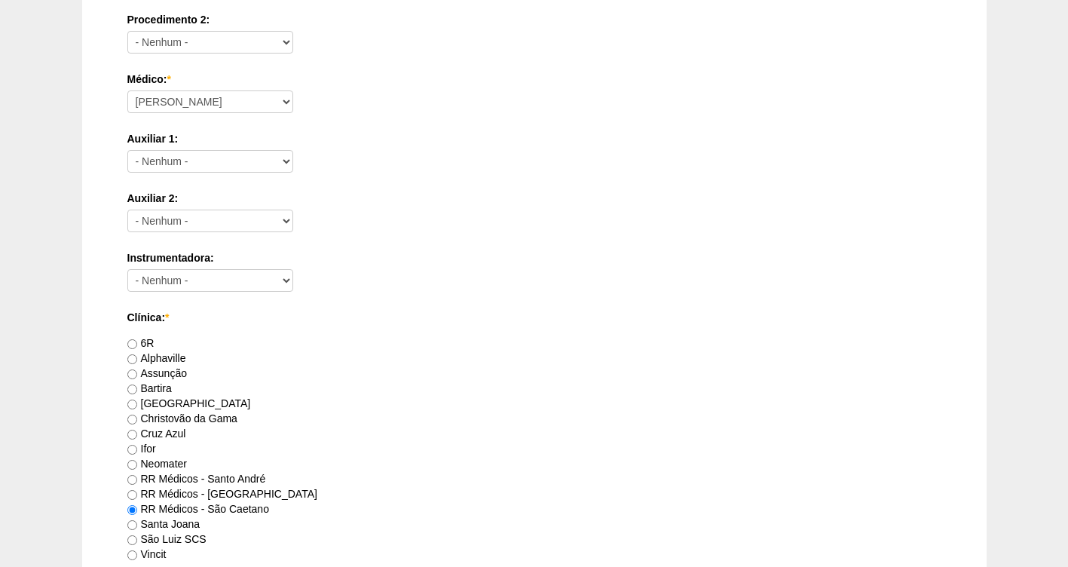
scroll to position [952, 0]
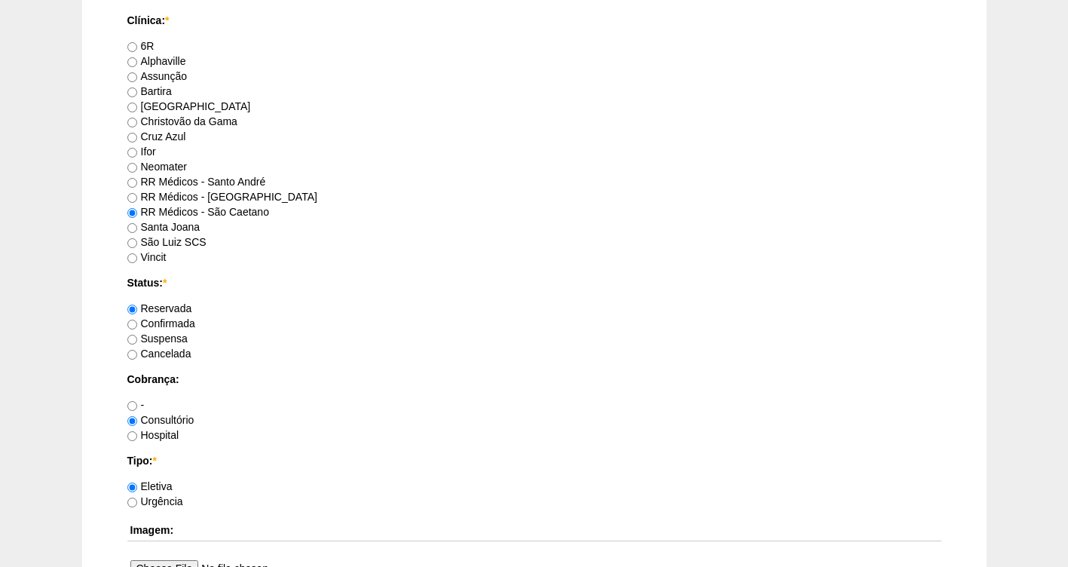
type textarea "TROCA PARA SLEEVE FATURADA CONSULTORIO AUTORIZADA SOLICITO TROCA DE TECNICANO F…"
click at [169, 323] on label "Confirmada" at bounding box center [161, 323] width 68 height 12
click at [137, 323] on input "Confirmada" at bounding box center [132, 324] width 10 height 10
radio input "true"
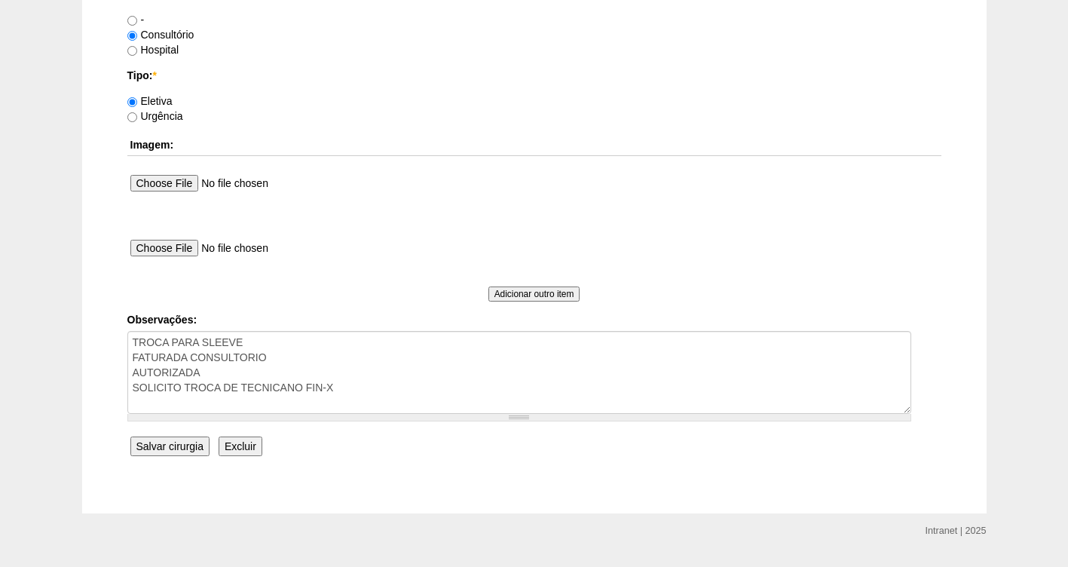
scroll to position [1375, 0]
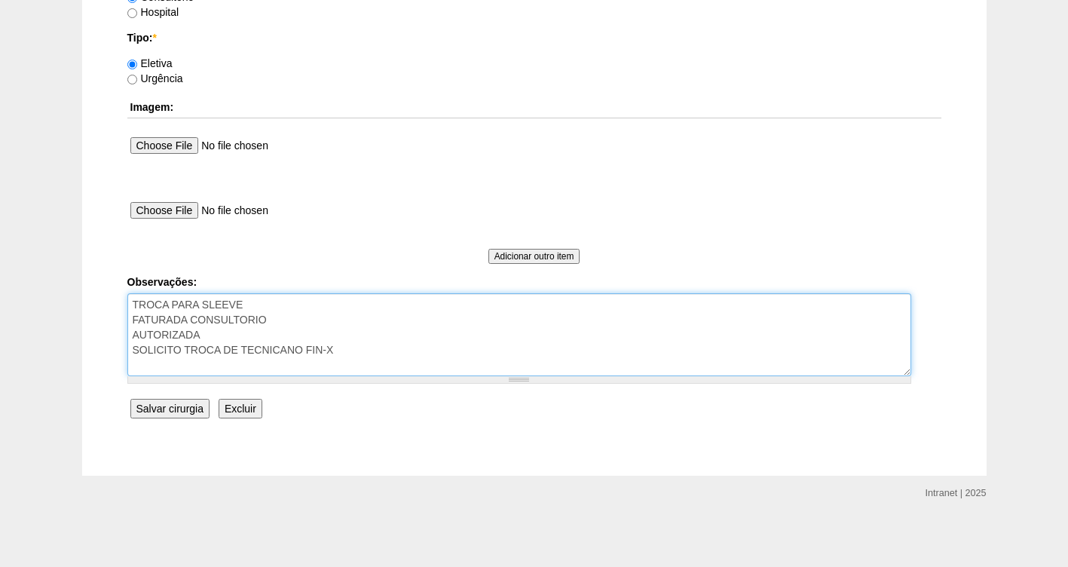
click at [286, 346] on textarea "TROCA PARA SLEEVE" at bounding box center [519, 334] width 784 height 83
type textarea "TROCA PARA SLEEVE FATURADA CONSULTORIO AUTORIZADA SOLICITO TROCA DE TECNICA NO …"
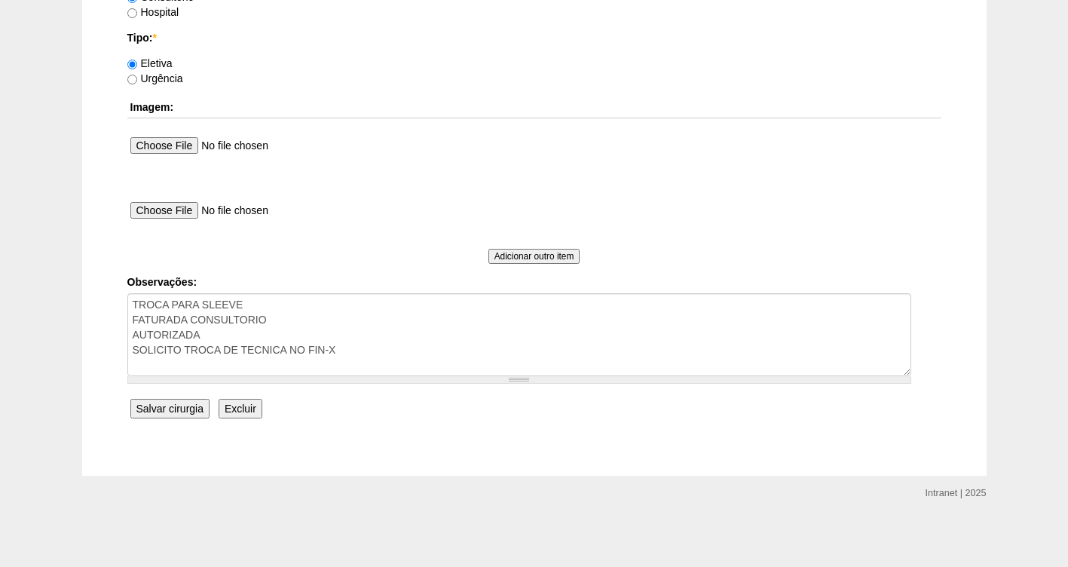
click at [159, 410] on input "Salvar cirurgia" at bounding box center [169, 409] width 79 height 20
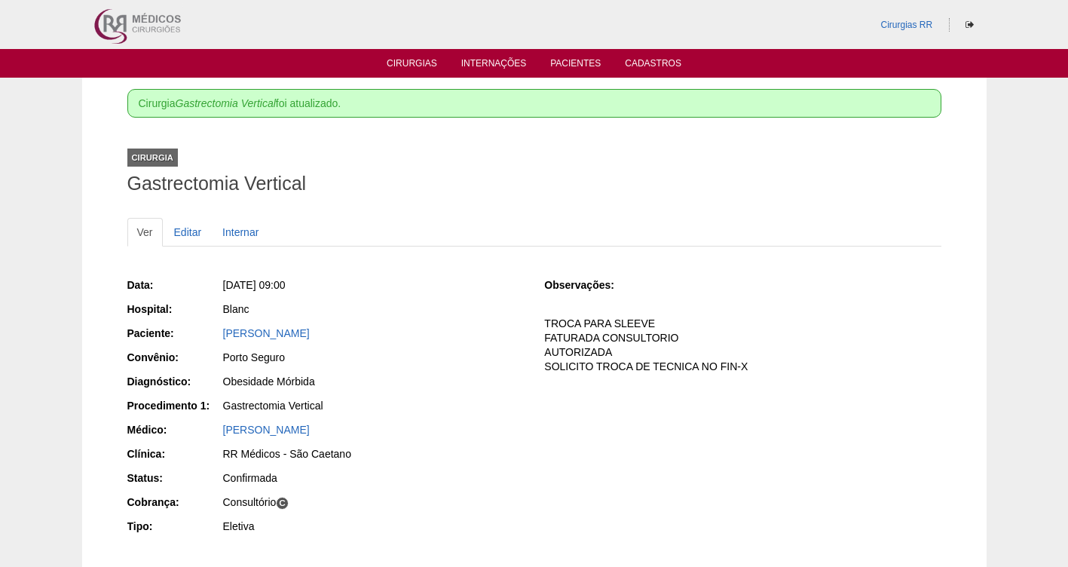
click at [420, 53] on ul "Cirurgias Internações Pacientes Cadastros" at bounding box center [534, 63] width 1068 height 29
click at [421, 64] on link "Cirurgias" at bounding box center [412, 64] width 50 height 13
